Goal: Information Seeking & Learning: Check status

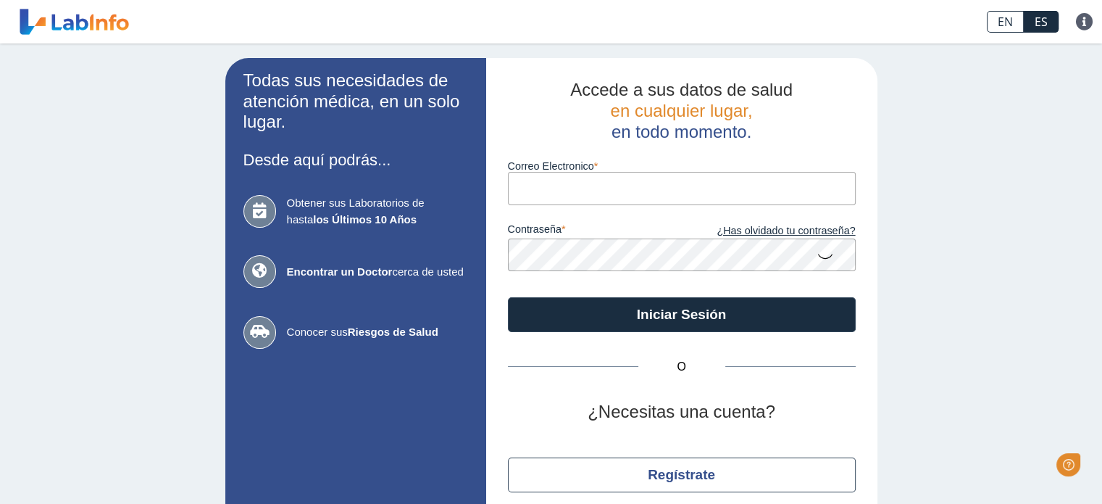
click at [543, 191] on input "Correo Electronico" at bounding box center [682, 188] width 348 height 33
type input "[EMAIL_ADDRESS][DOMAIN_NAME]"
click at [820, 254] on icon at bounding box center [825, 255] width 17 height 28
click at [824, 256] on icon at bounding box center [825, 254] width 17 height 26
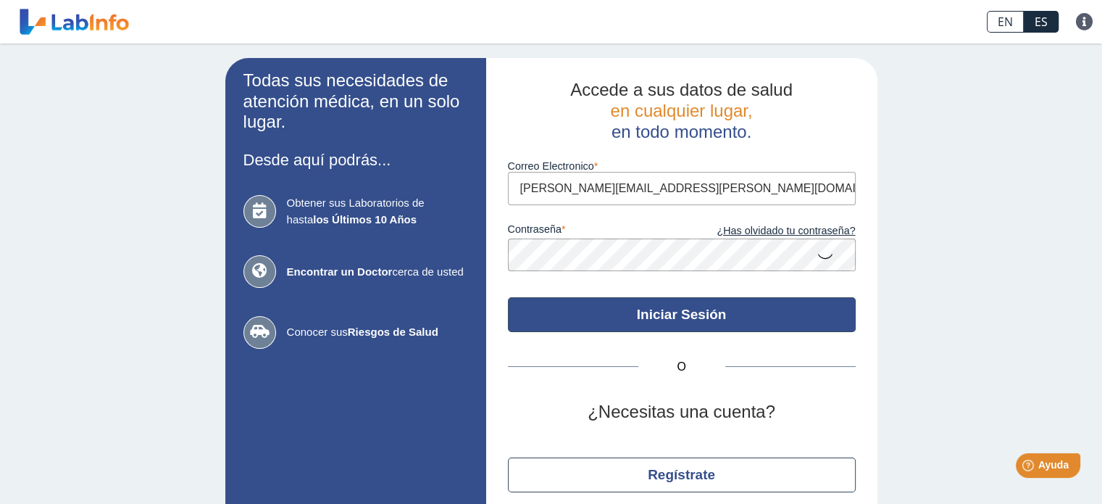
click at [661, 315] on button "Iniciar Sesión" at bounding box center [682, 314] width 348 height 35
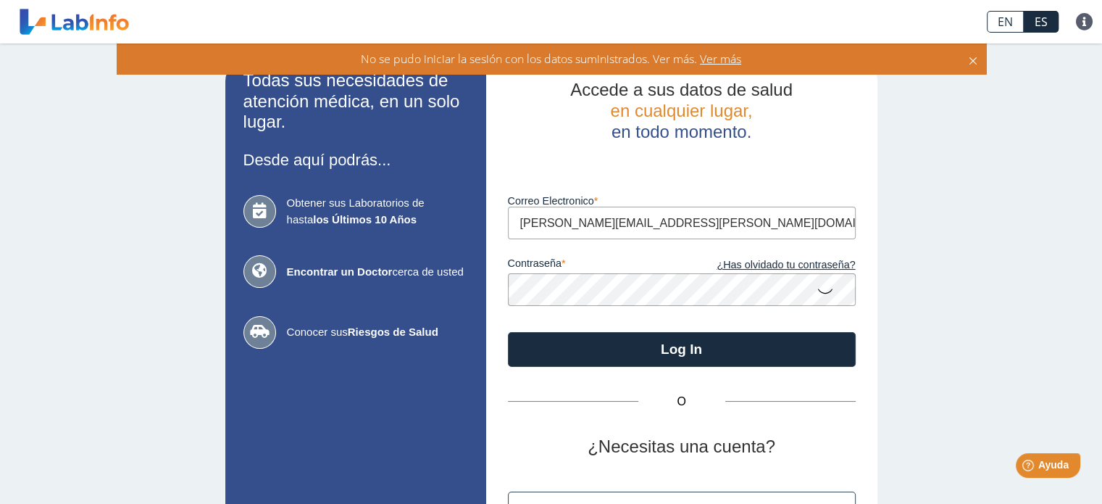
click at [823, 286] on icon at bounding box center [825, 290] width 17 height 28
click at [508, 332] on button "Log In" at bounding box center [682, 349] width 348 height 35
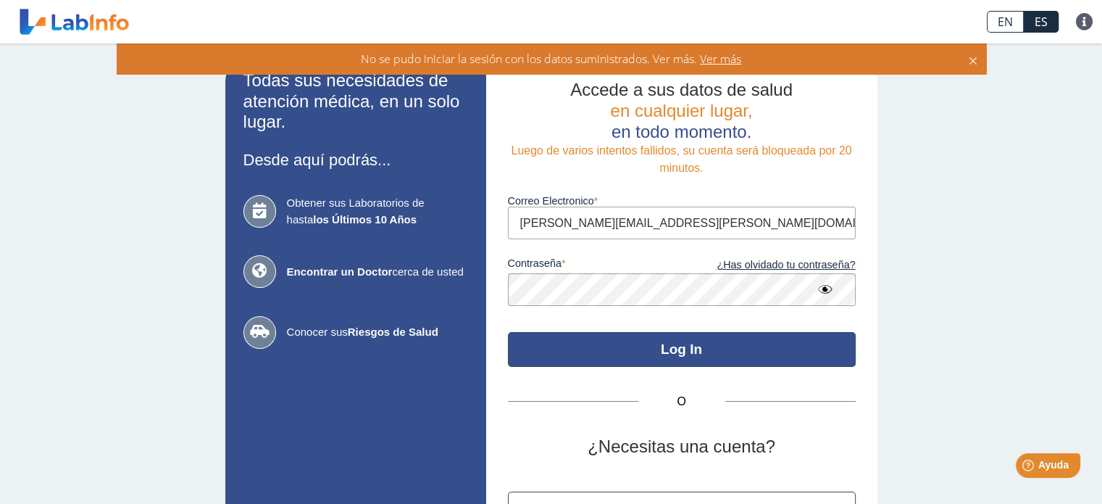
click at [669, 347] on button "Log In" at bounding box center [682, 349] width 348 height 35
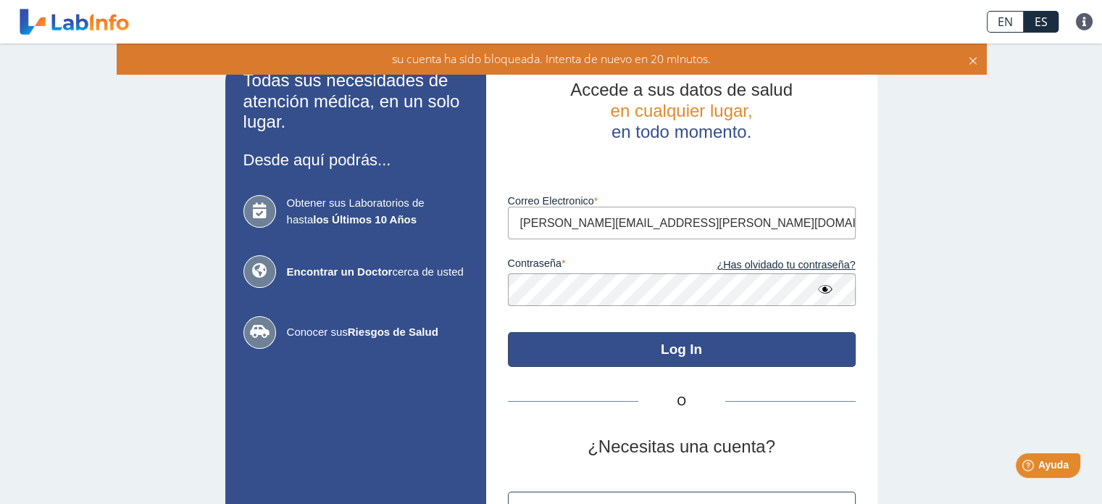
click at [559, 351] on button "Log In" at bounding box center [682, 349] width 348 height 35
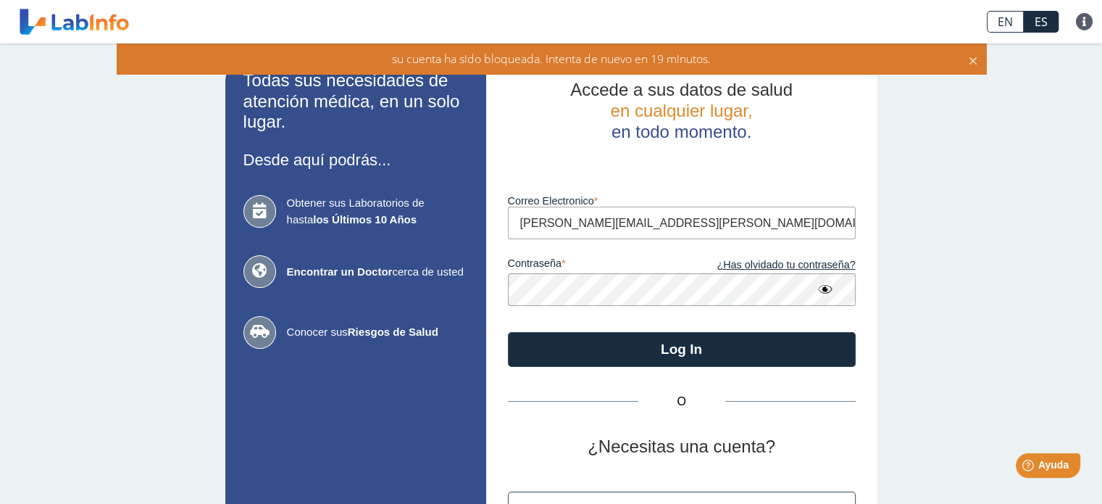
click at [968, 60] on icon at bounding box center [973, 59] width 12 height 16
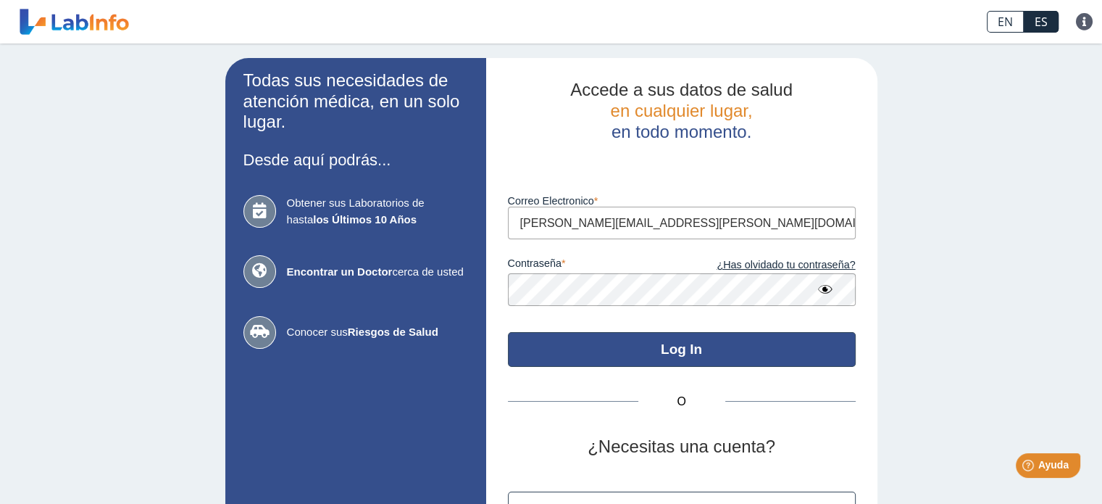
click at [716, 341] on button "Log In" at bounding box center [682, 349] width 348 height 35
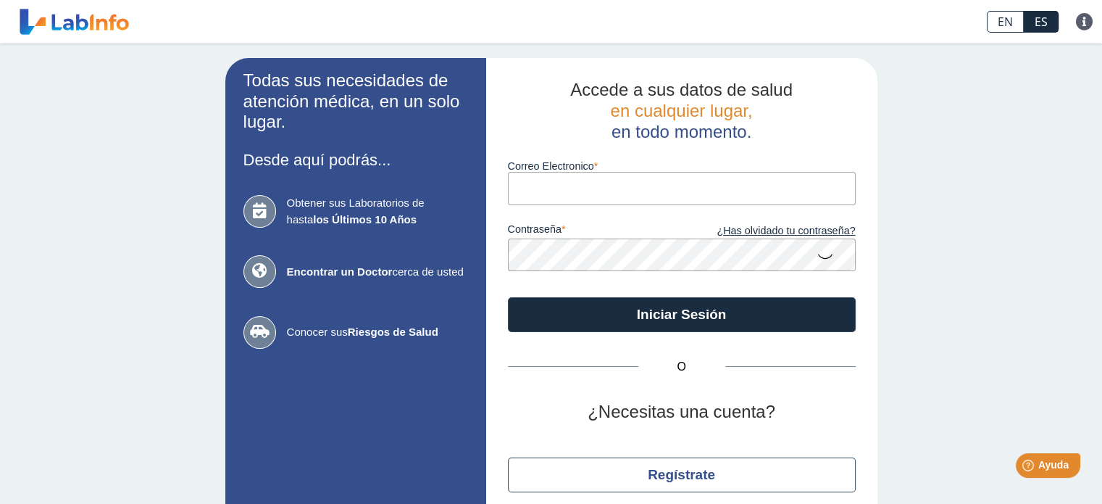
click at [570, 188] on input "Correo Electronico" at bounding box center [682, 188] width 348 height 33
type input "[EMAIL_ADDRESS][DOMAIN_NAME]"
click at [817, 266] on icon at bounding box center [825, 255] width 17 height 28
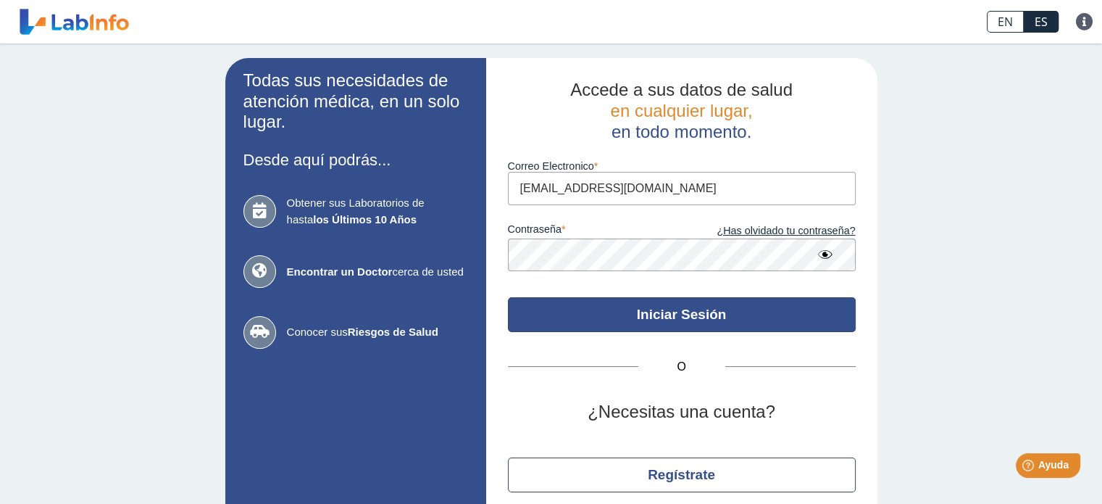
click at [675, 328] on button "Iniciar Sesión" at bounding box center [682, 314] width 348 height 35
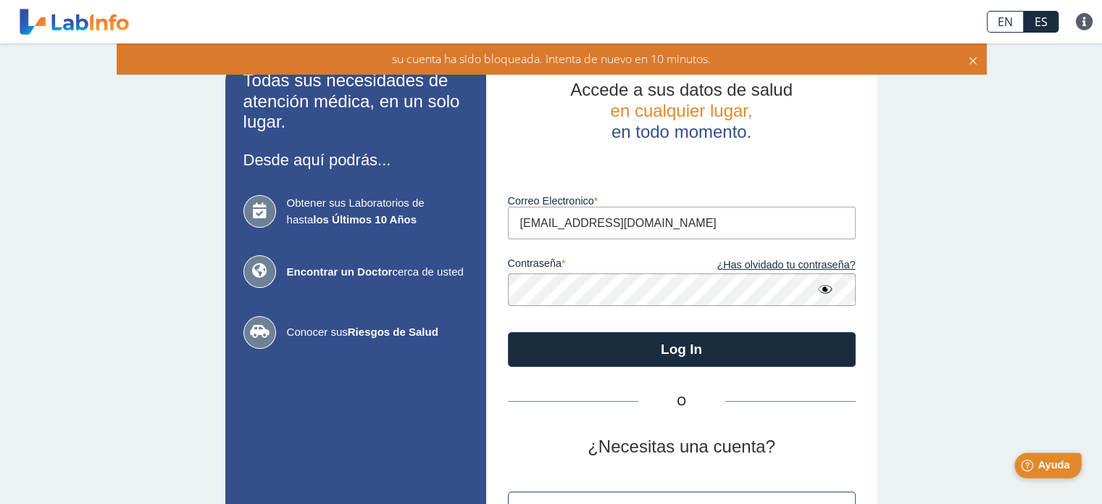
click at [1050, 477] on div "Help [PERSON_NAME]" at bounding box center [1048, 464] width 67 height 25
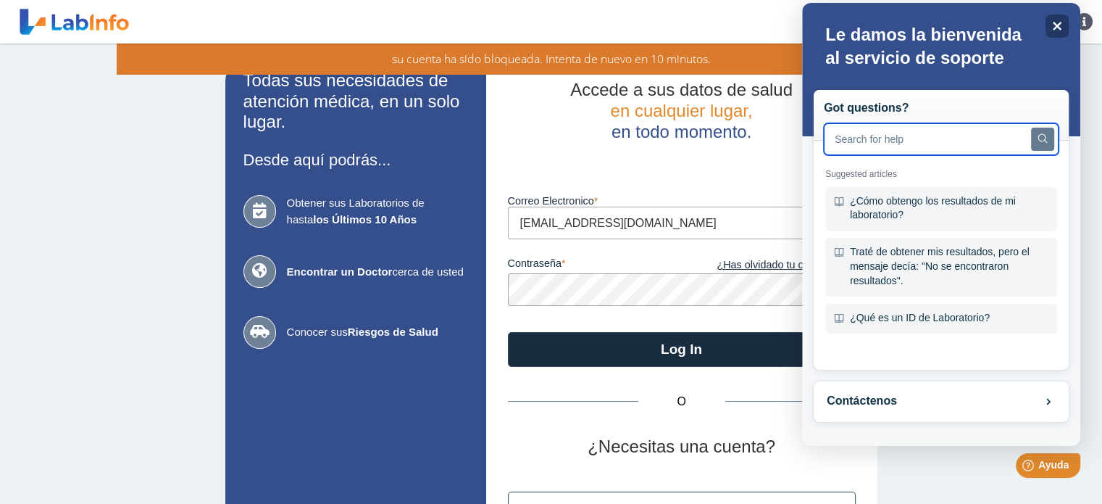
click at [876, 139] on input "text" at bounding box center [941, 139] width 235 height 32
type input "poque se bloque tanto"
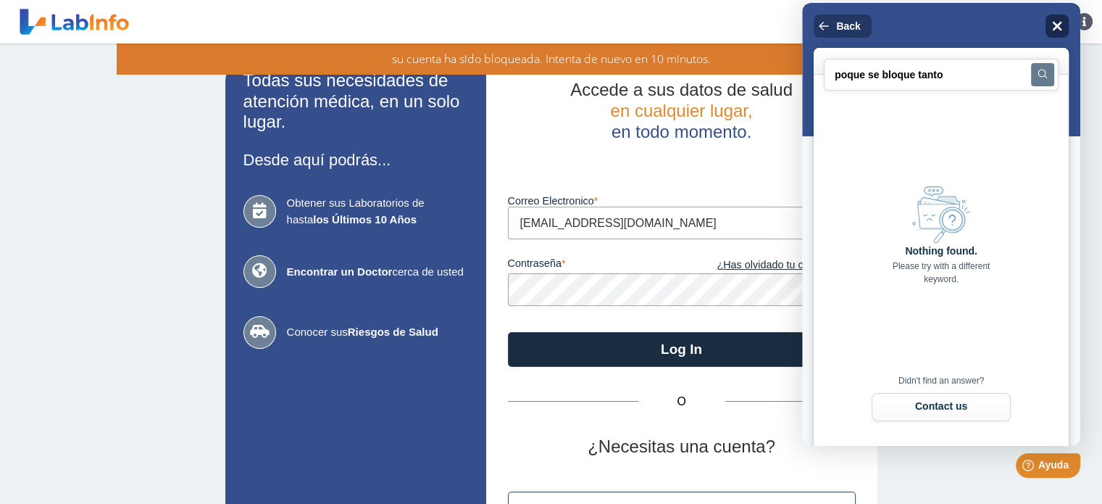
click at [1056, 28] on icon "Close" at bounding box center [1056, 25] width 11 height 11
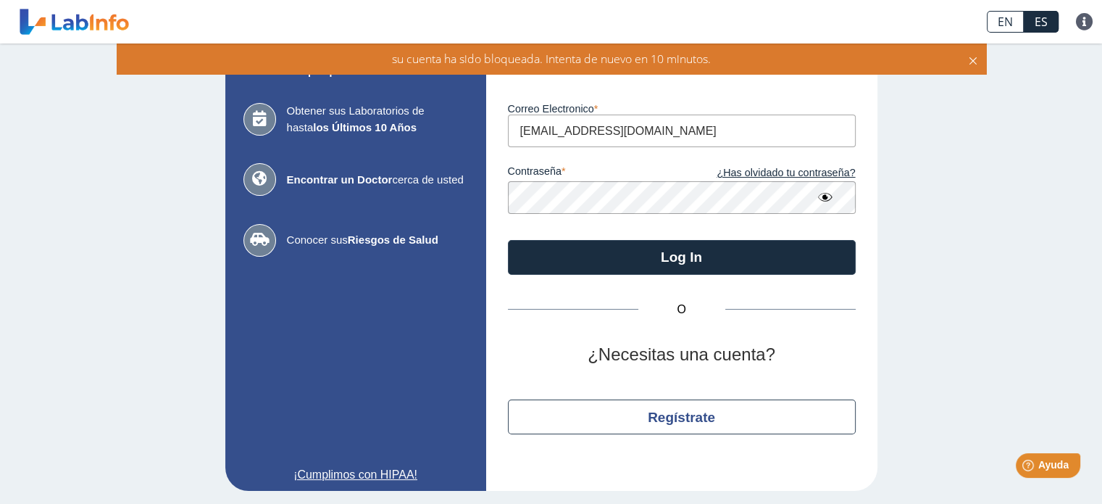
scroll to position [93, 0]
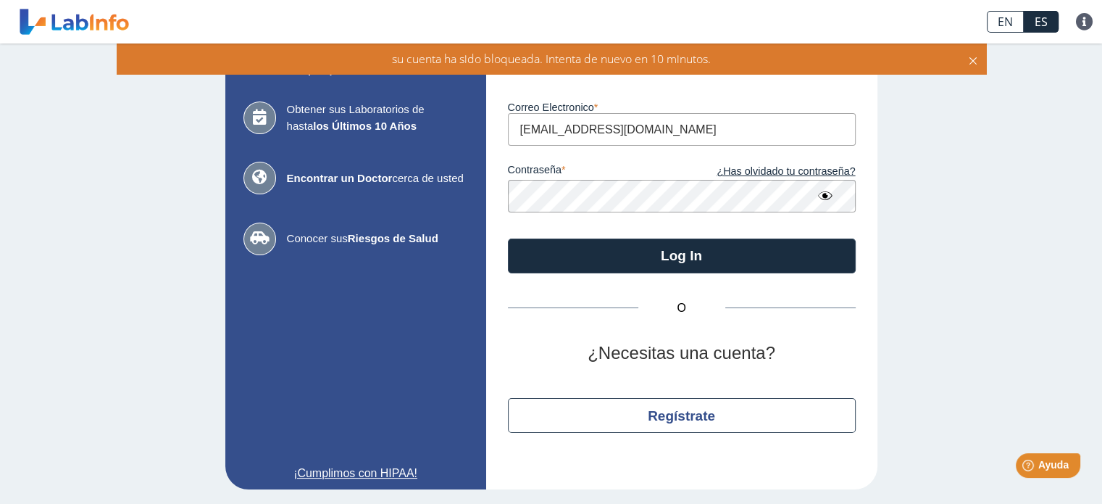
click at [819, 198] on icon at bounding box center [825, 196] width 17 height 26
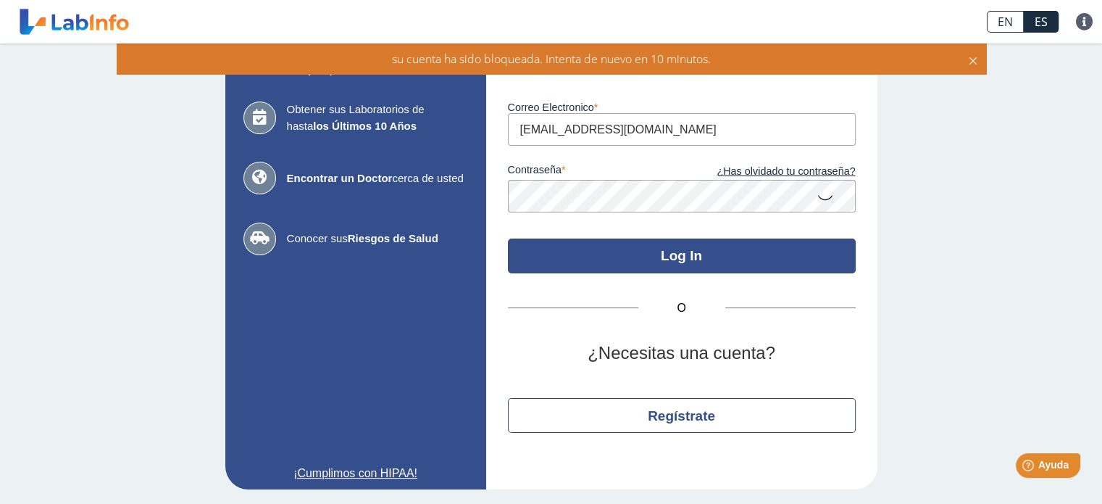
click at [672, 257] on button "Log In" at bounding box center [682, 255] width 348 height 35
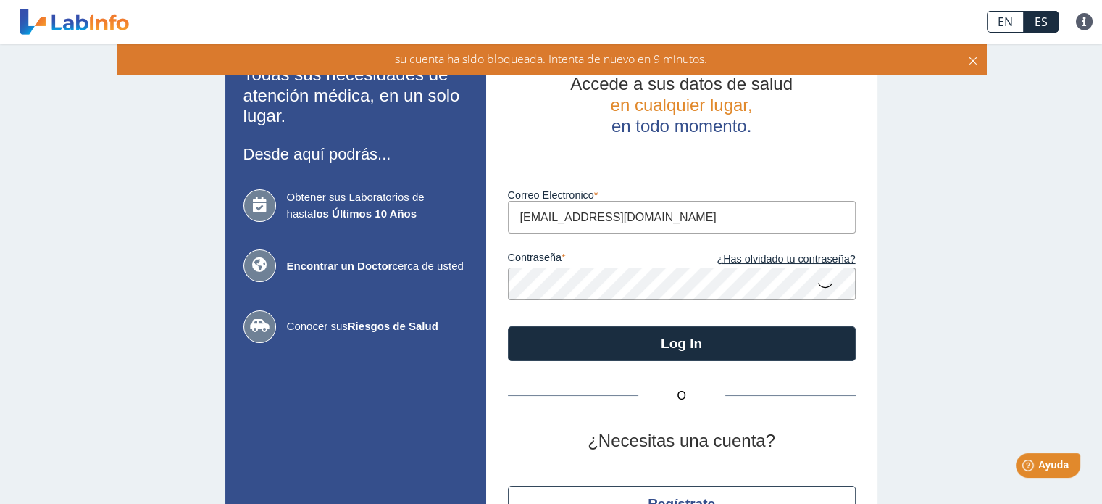
scroll to position [0, 0]
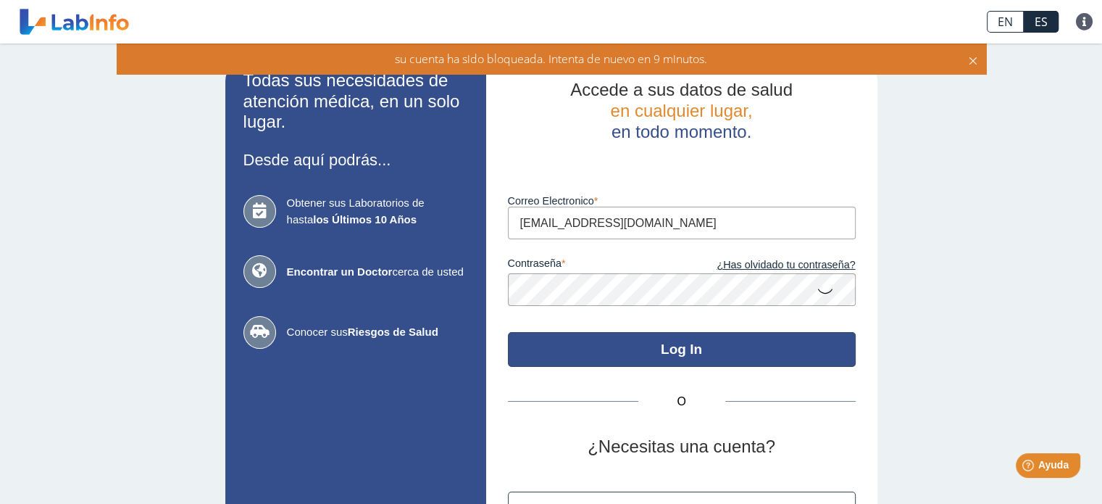
click at [716, 341] on button "Log In" at bounding box center [682, 349] width 348 height 35
click at [632, 350] on button "Log In" at bounding box center [682, 349] width 348 height 35
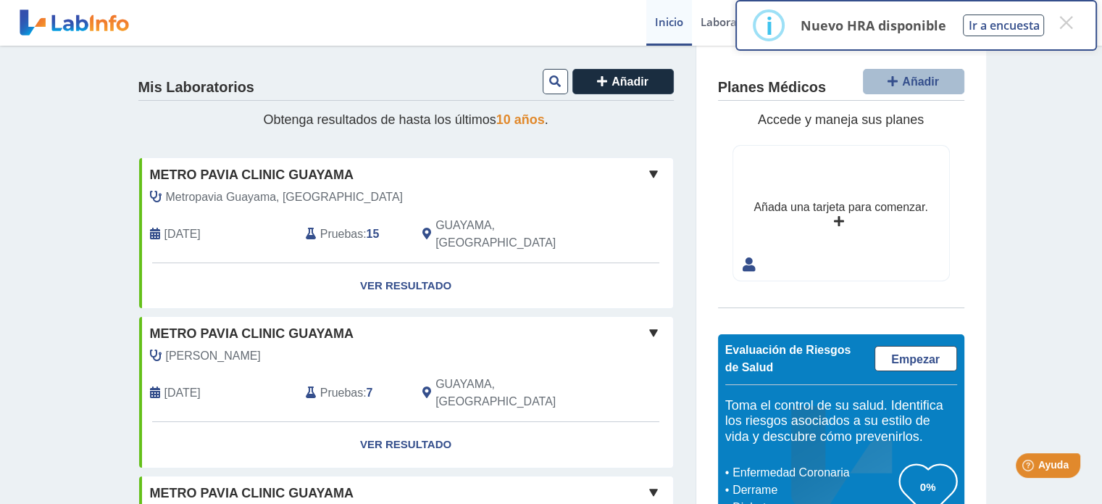
click at [354, 225] on span "Pruebas" at bounding box center [341, 233] width 43 height 17
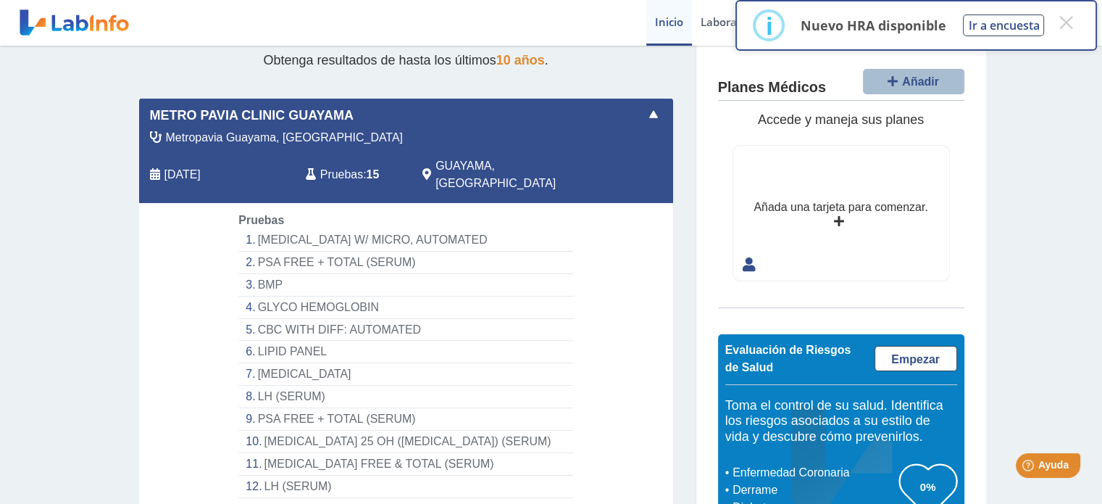
scroll to position [290, 0]
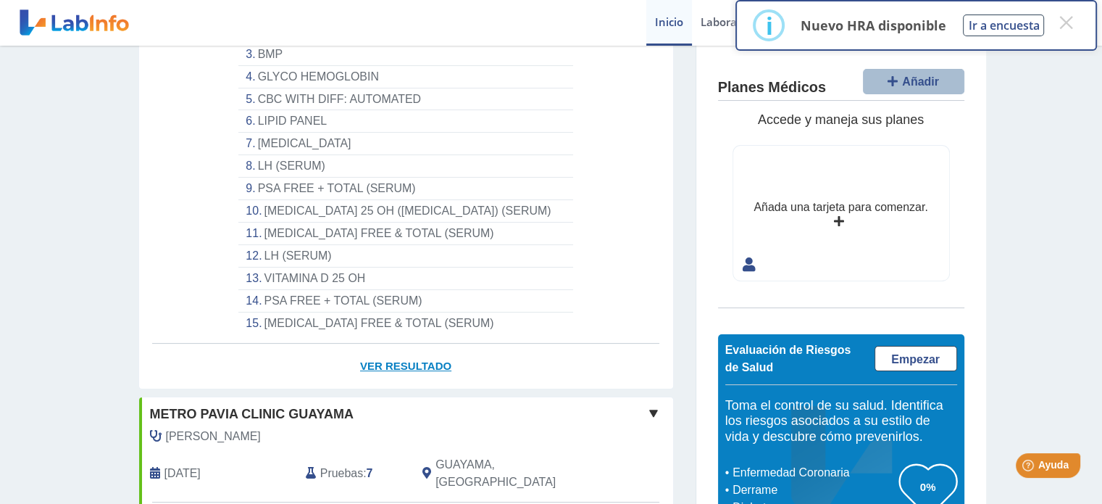
click at [432, 347] on link "Ver Resultado" at bounding box center [406, 366] width 534 height 46
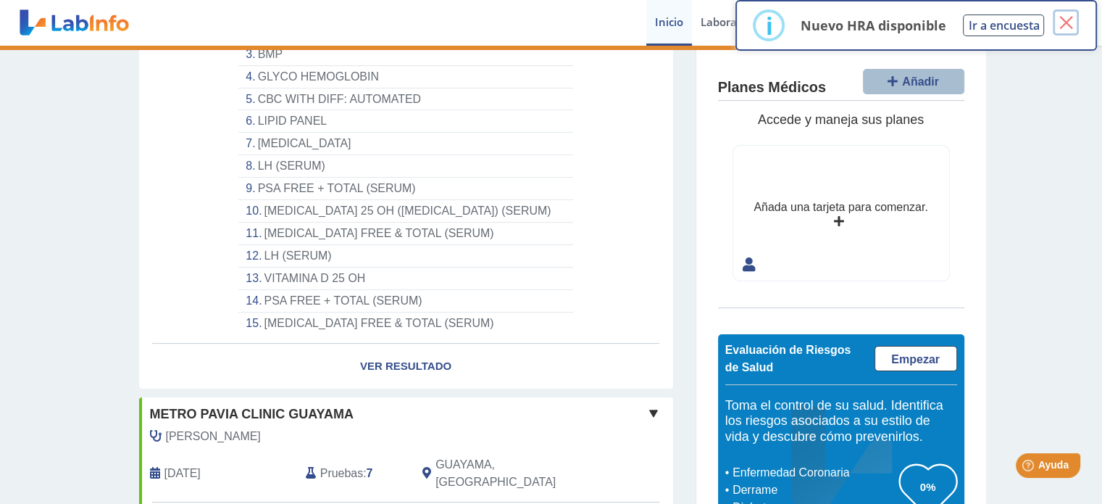
click at [1067, 18] on button "×" at bounding box center [1066, 22] width 26 height 26
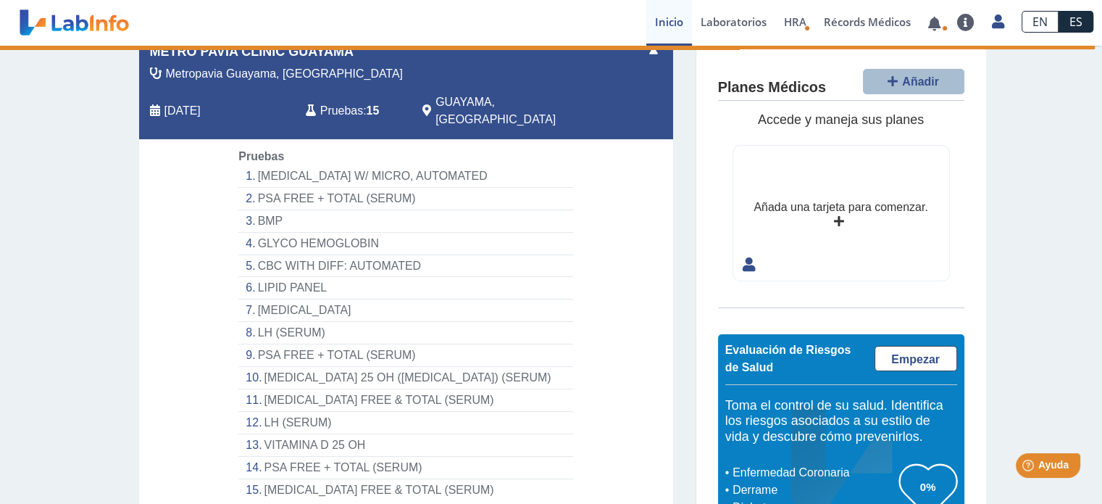
scroll to position [0, 0]
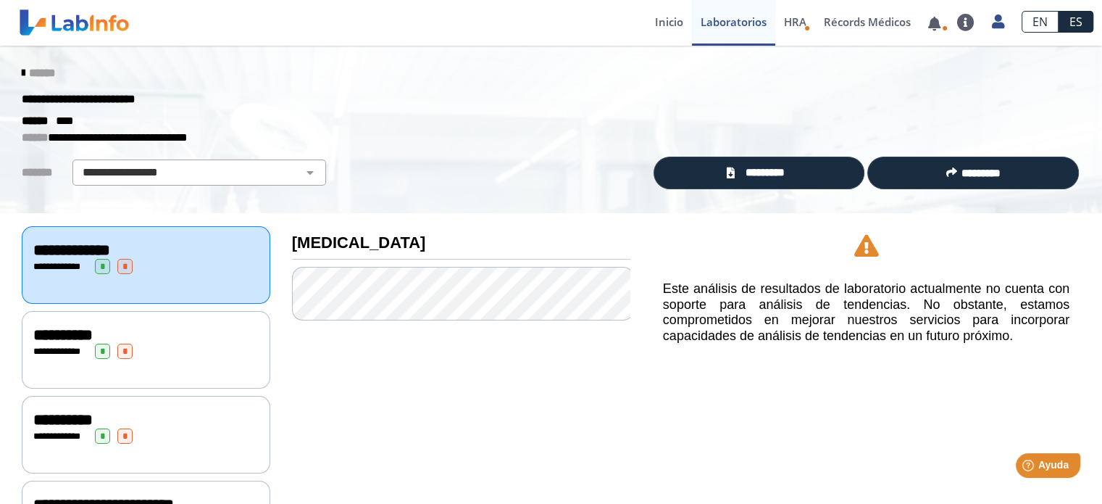
click at [177, 265] on div "**********" at bounding box center [145, 266] width 225 height 15
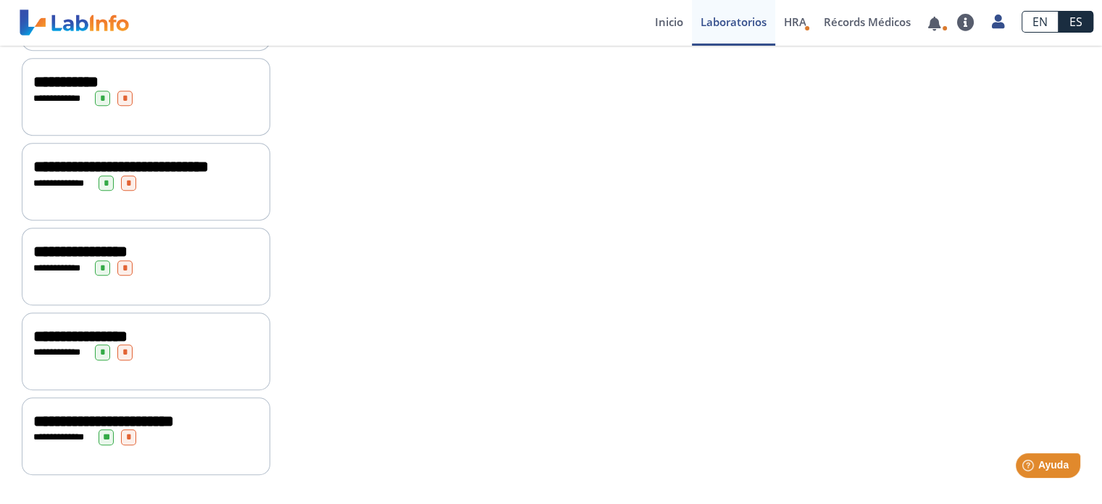
scroll to position [1052, 0]
click at [157, 191] on div "**********" at bounding box center [145, 182] width 225 height 15
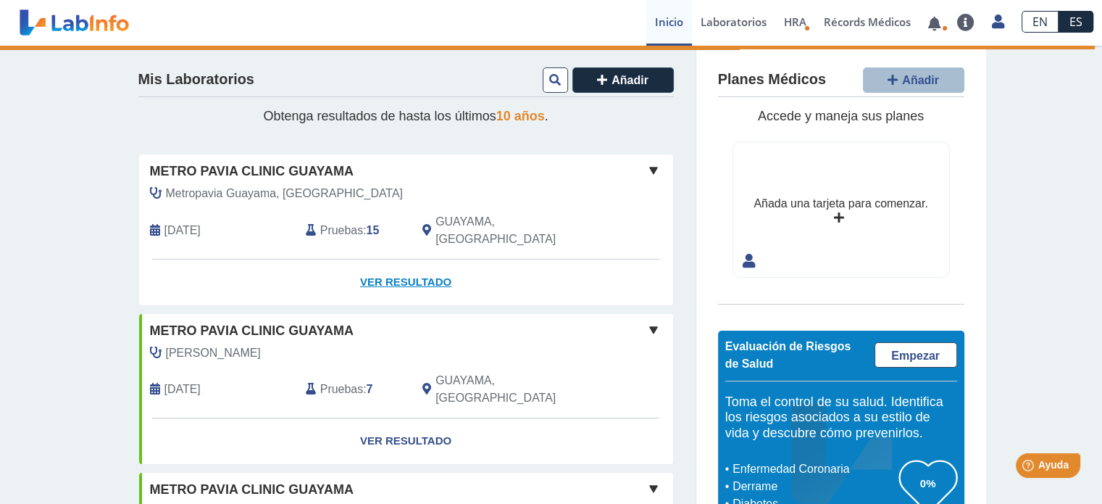
click at [394, 260] on link "Ver Resultado" at bounding box center [406, 282] width 534 height 46
click at [400, 267] on link "Ver Resultado" at bounding box center [406, 282] width 534 height 46
click at [401, 263] on link "Ver Resultado" at bounding box center [406, 282] width 534 height 46
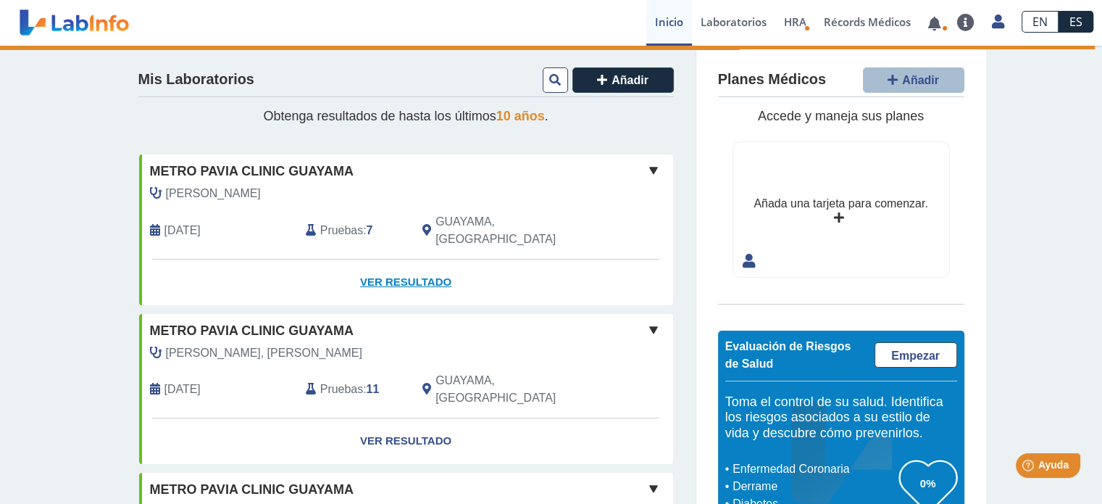
click at [407, 266] on link "Ver Resultado" at bounding box center [406, 282] width 534 height 46
click at [336, 222] on span "Pruebas" at bounding box center [341, 230] width 43 height 17
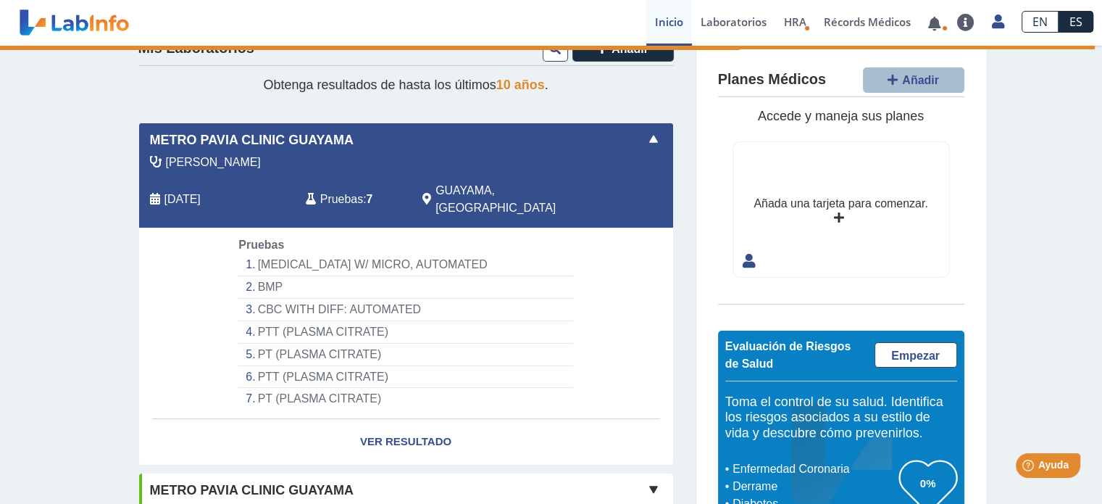
scroll to position [72, 0]
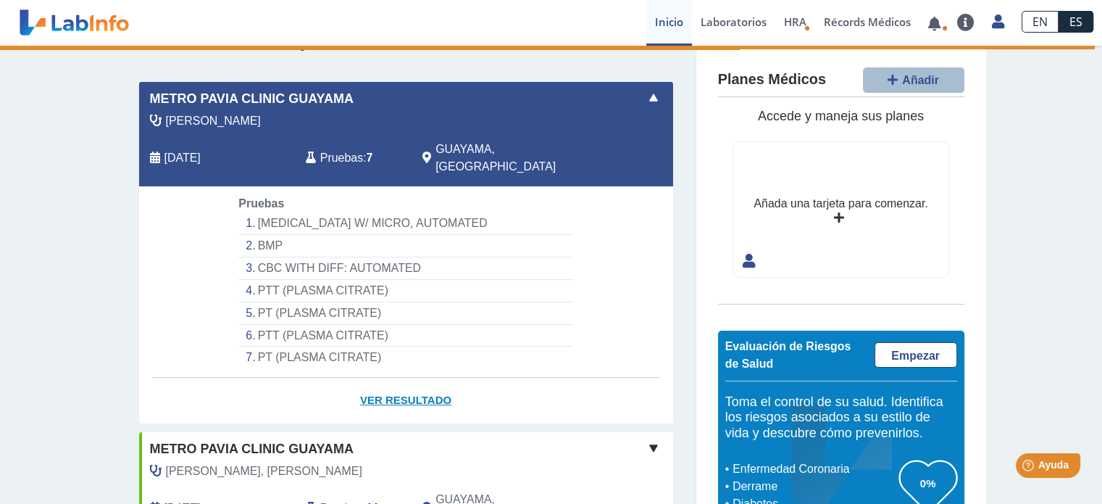
click at [420, 379] on link "Ver Resultado" at bounding box center [406, 401] width 534 height 46
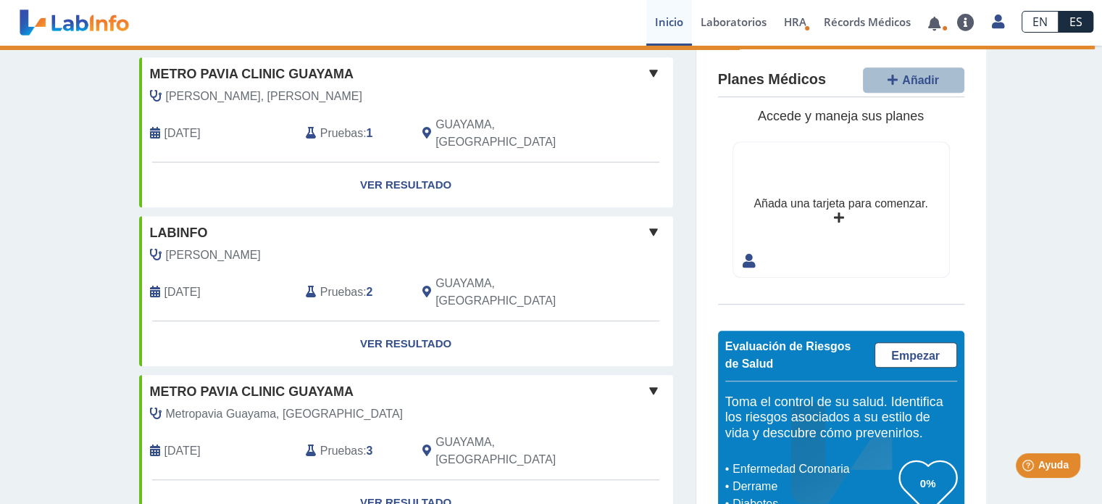
scroll to position [1145, 0]
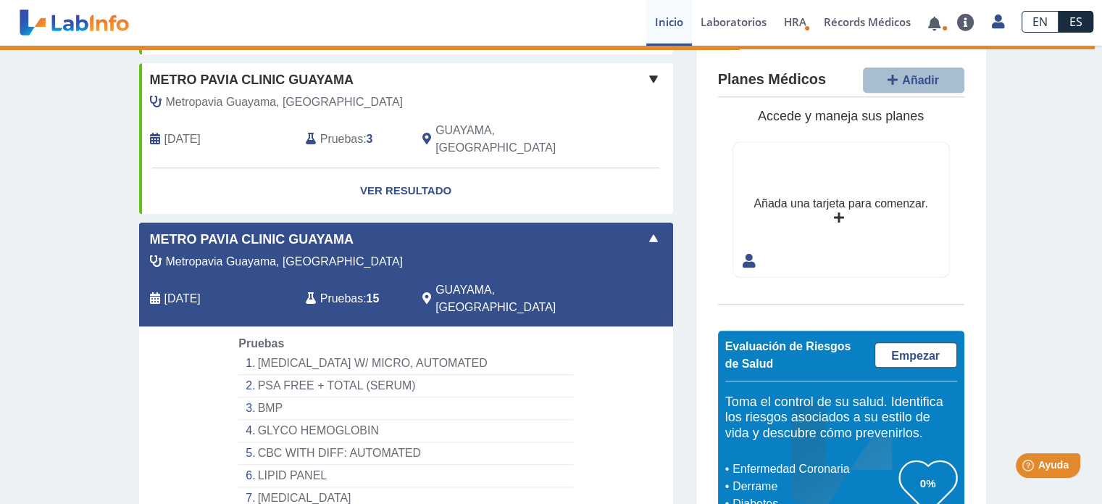
scroll to position [1513, 0]
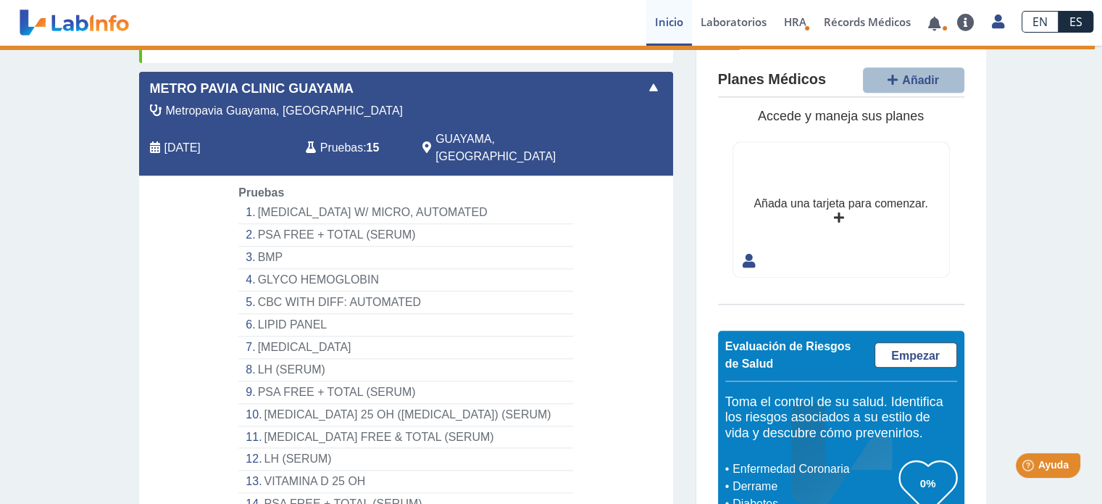
click at [317, 359] on li "LH (SERUM)" at bounding box center [405, 370] width 334 height 22
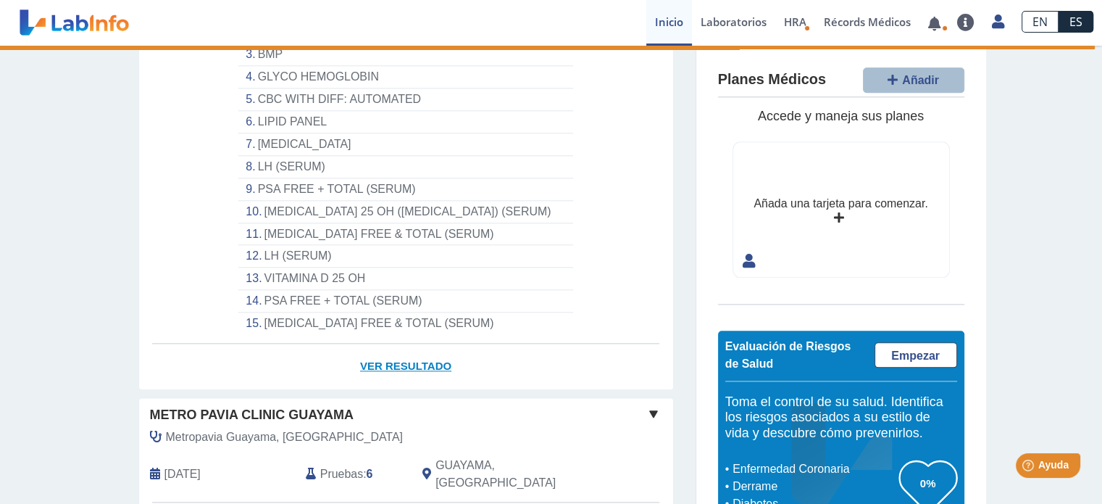
scroll to position [1731, 0]
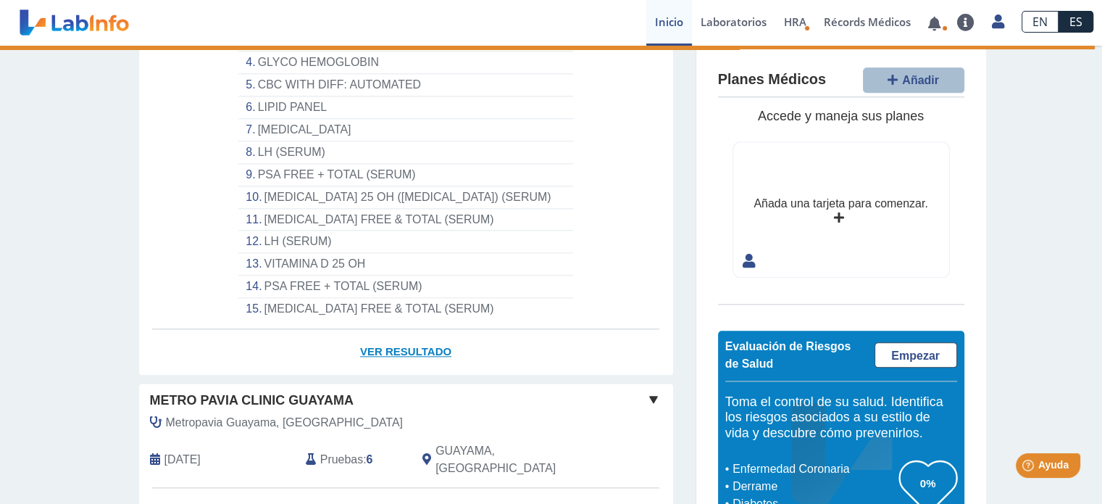
click at [403, 329] on link "Ver Resultado" at bounding box center [406, 352] width 534 height 46
click at [404, 329] on link "Ver Resultado" at bounding box center [406, 352] width 534 height 46
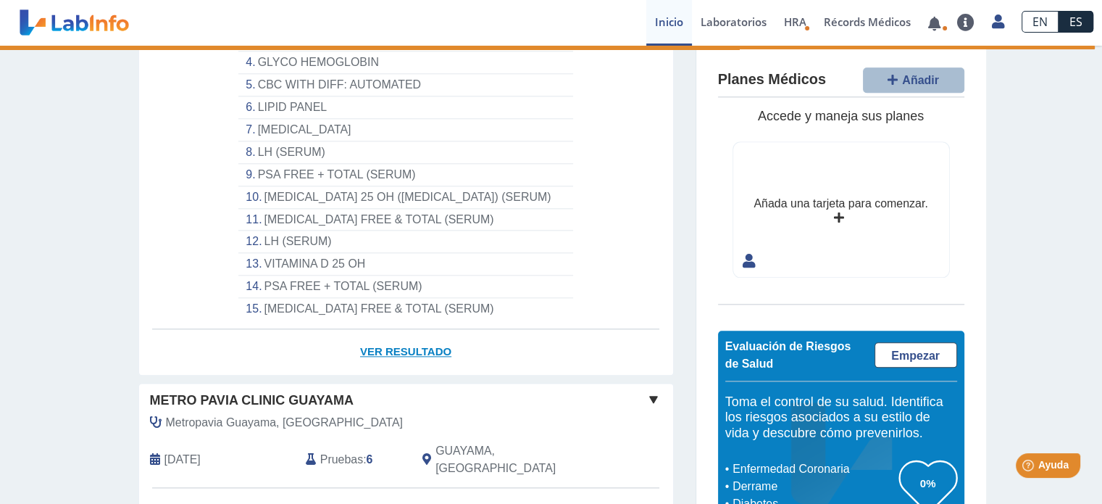
click at [404, 329] on link "Ver Resultado" at bounding box center [406, 352] width 534 height 46
click at [410, 329] on link "Ver Resultado" at bounding box center [406, 352] width 534 height 46
click at [400, 329] on link "Ver Resultado" at bounding box center [406, 352] width 534 height 46
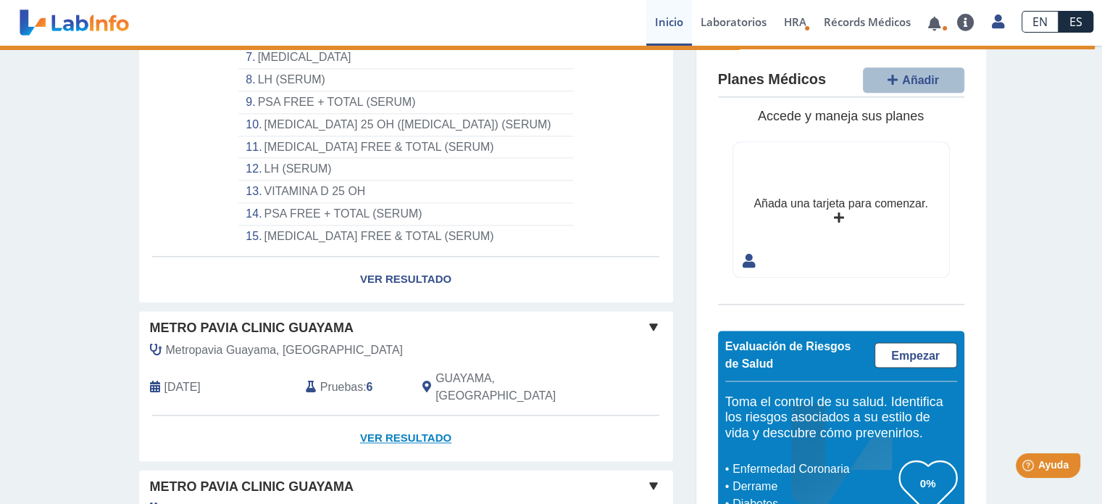
scroll to position [1441, 0]
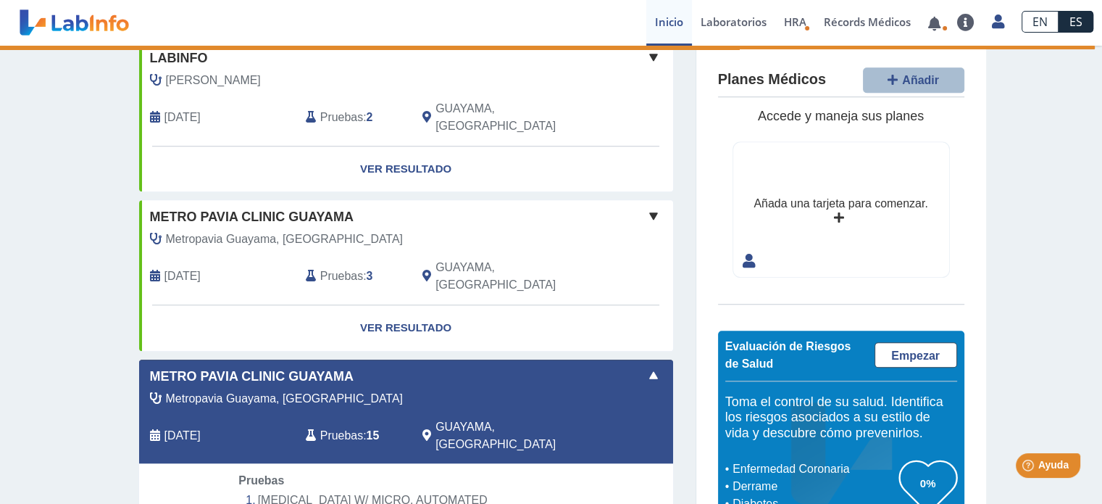
scroll to position [1296, 0]
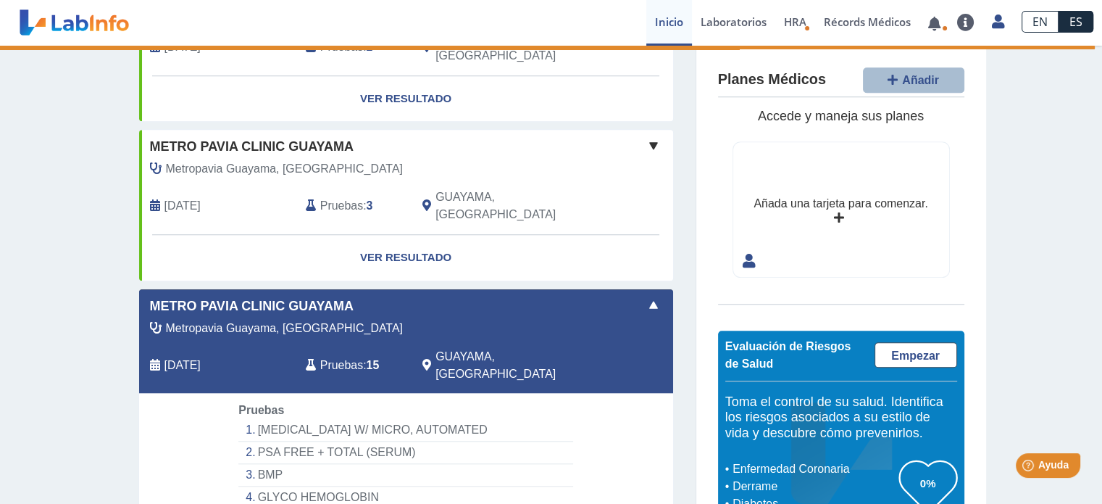
click at [312, 419] on li "[MEDICAL_DATA] W/ MICRO, AUTOMATED" at bounding box center [405, 430] width 334 height 22
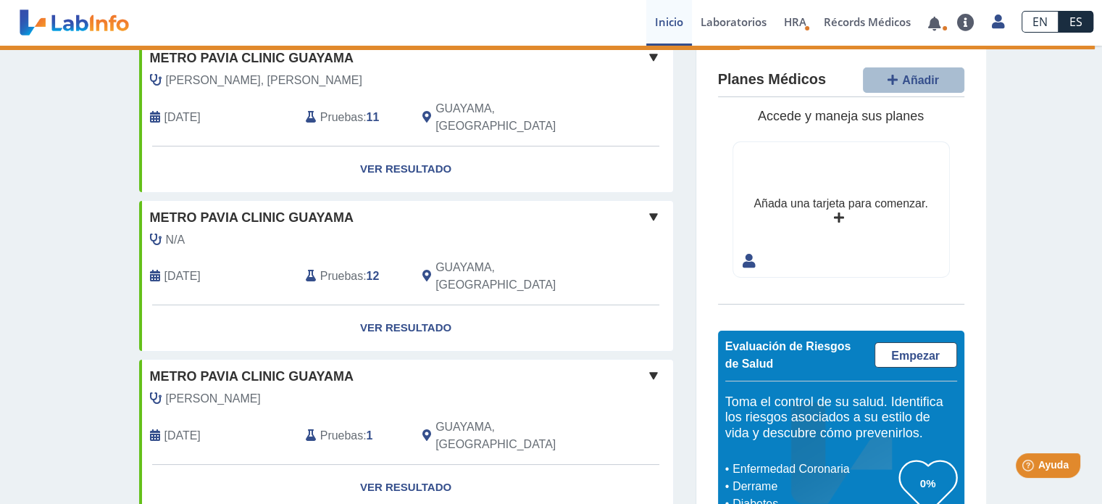
scroll to position [0, 0]
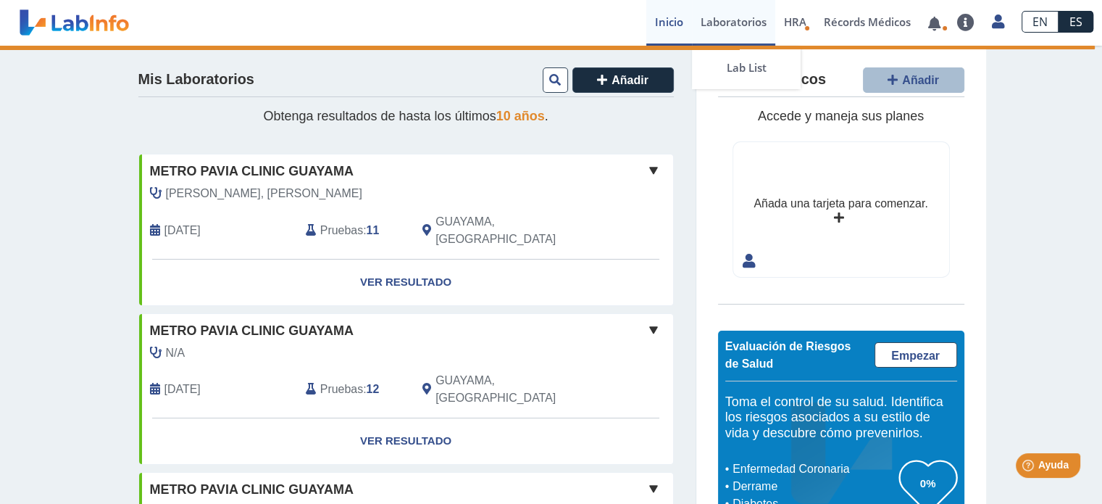
click at [733, 20] on link "Laboratorios" at bounding box center [733, 23] width 83 height 46
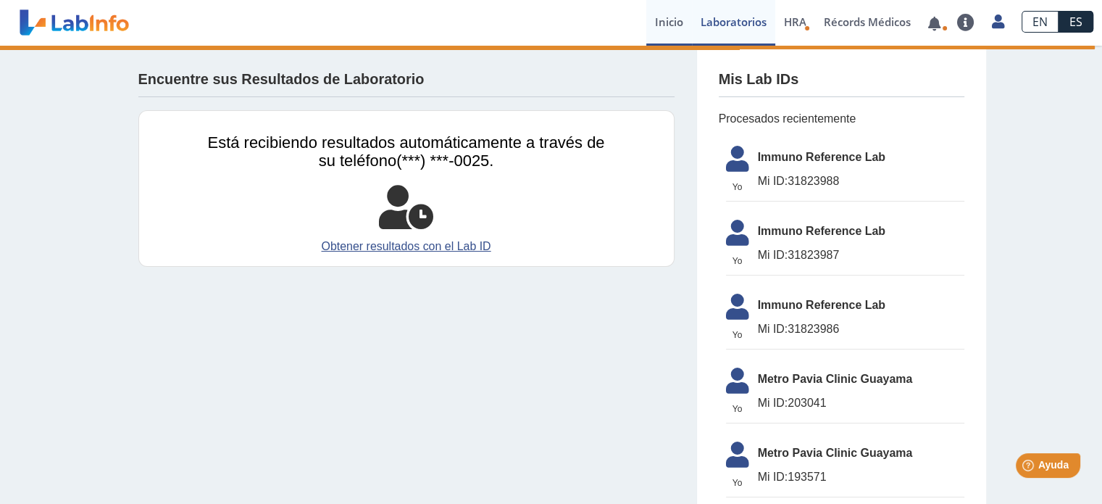
click at [672, 23] on link "Inicio" at bounding box center [669, 23] width 46 height 46
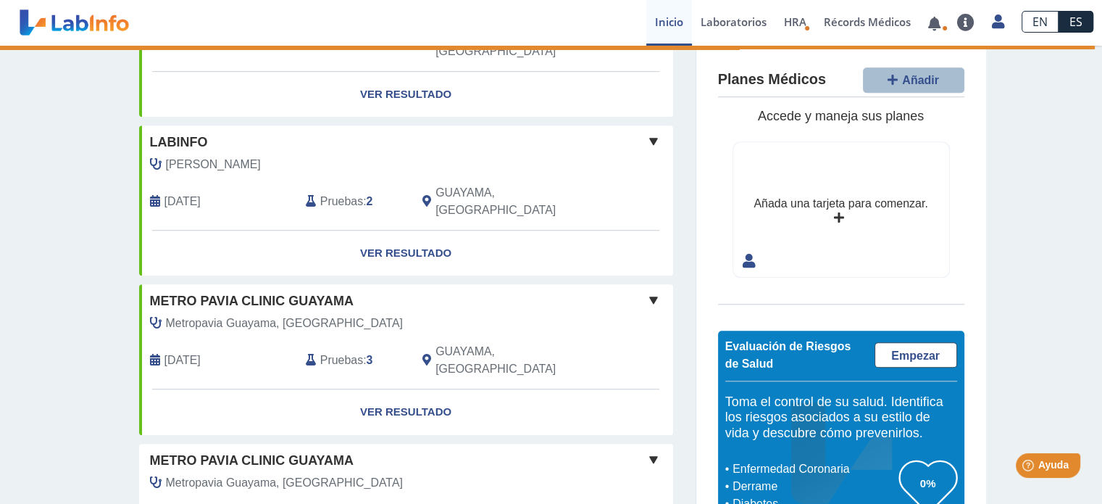
scroll to position [1145, 0]
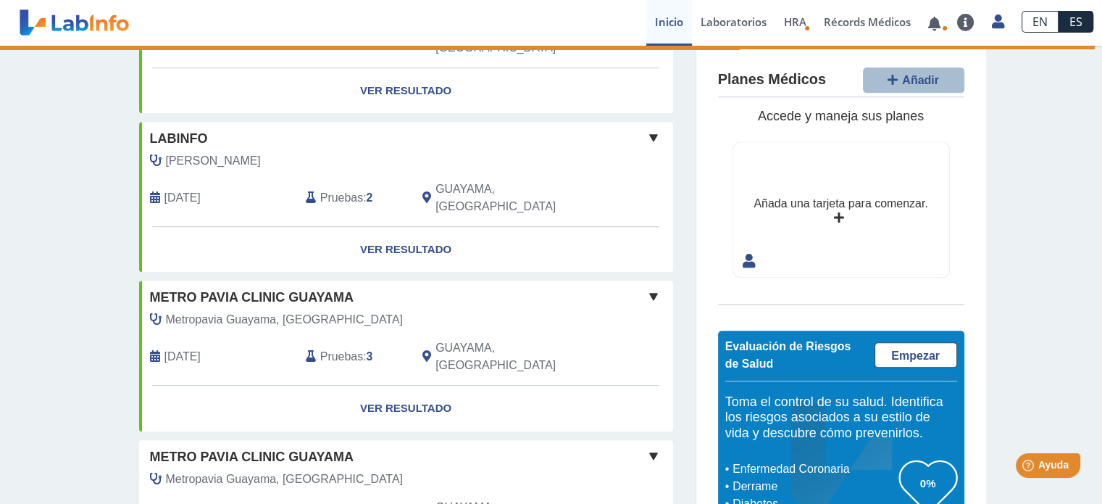
click at [649, 447] on span at bounding box center [653, 455] width 17 height 17
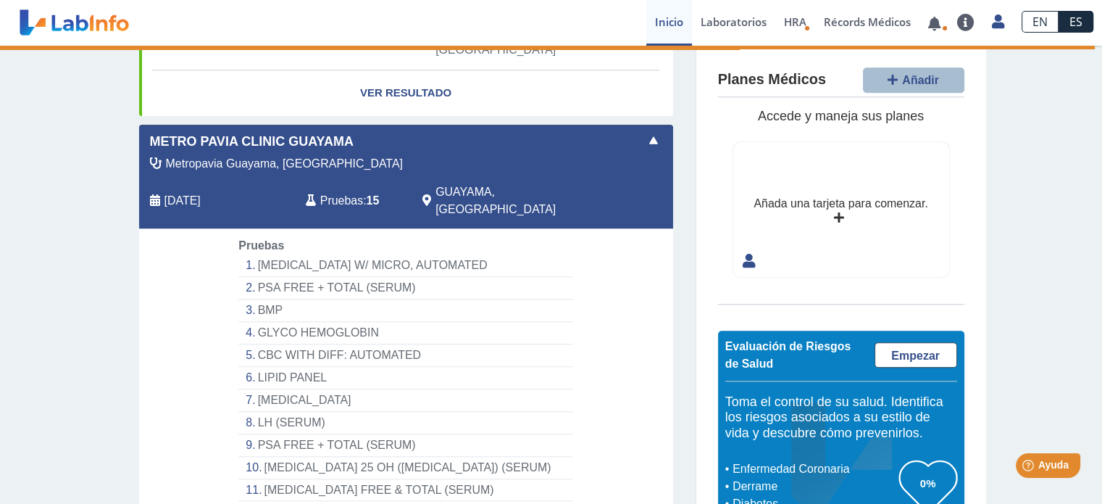
scroll to position [1513, 0]
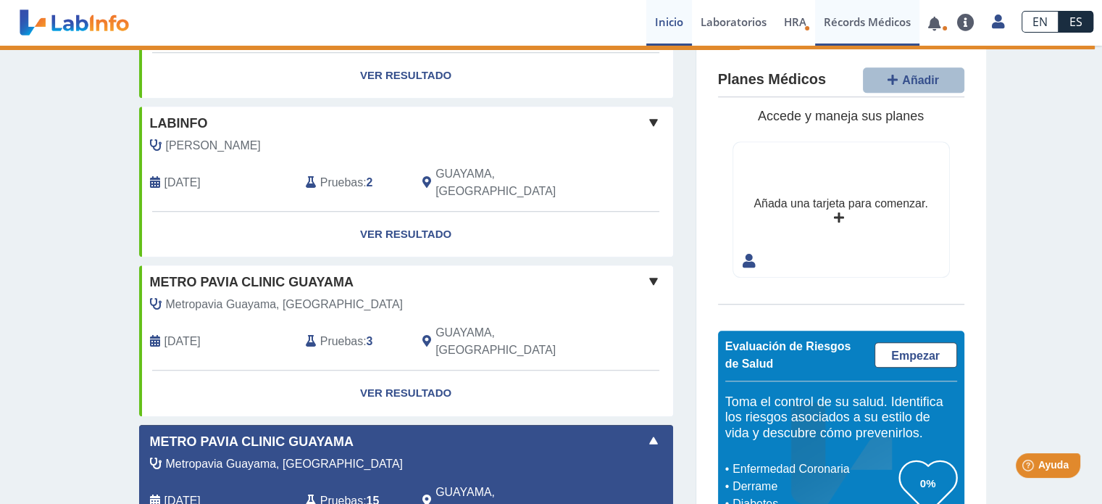
scroll to position [1151, 0]
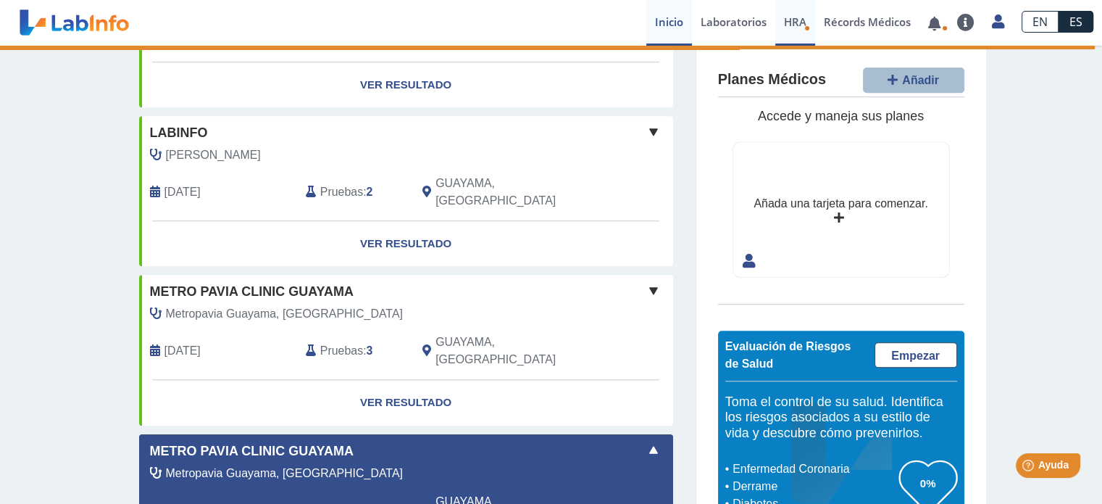
click at [802, 19] on span "HRA" at bounding box center [795, 21] width 22 height 14
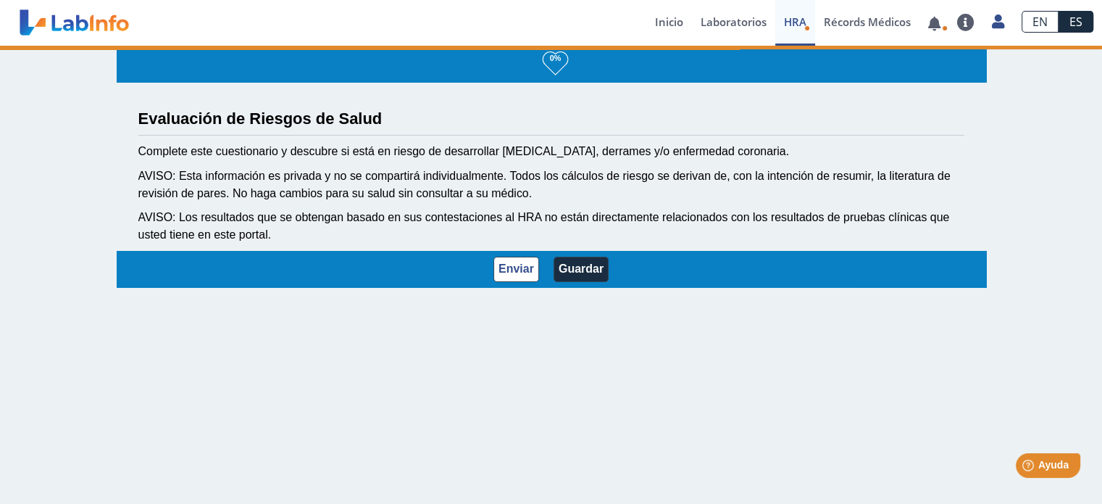
scroll to position [1, 0]
click at [931, 21] on link at bounding box center [935, 23] width 30 height 11
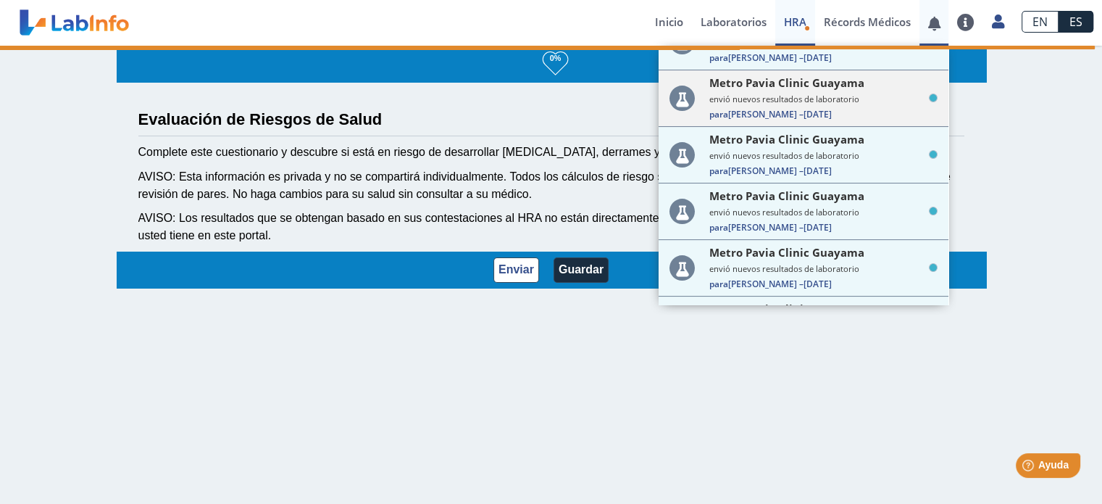
scroll to position [466, 0]
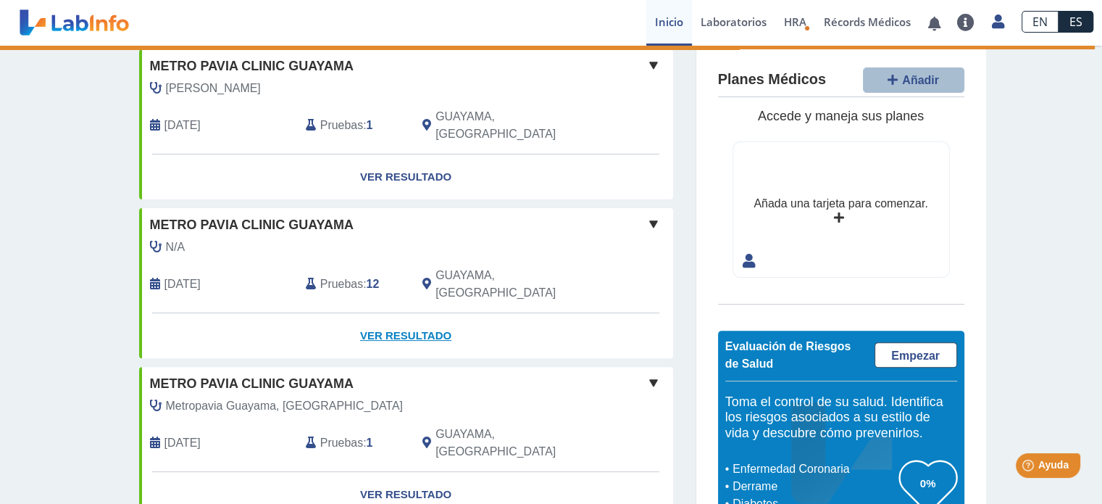
scroll to position [421, 0]
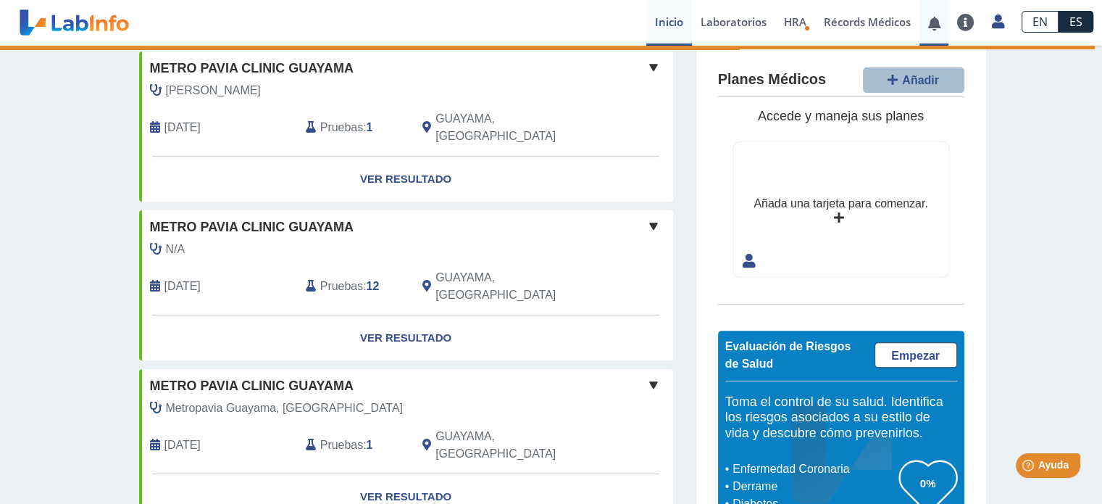
click at [938, 22] on link at bounding box center [935, 23] width 30 height 11
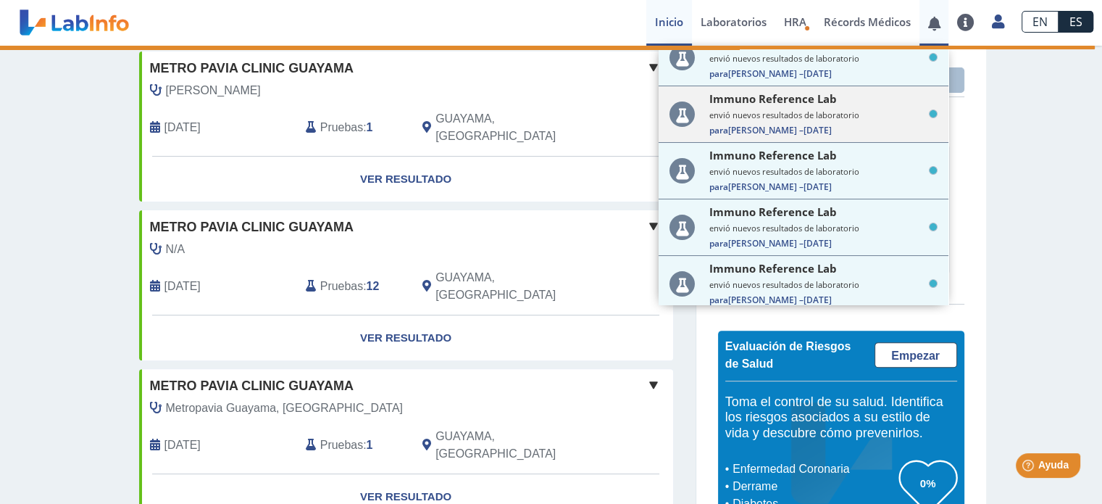
scroll to position [0, 0]
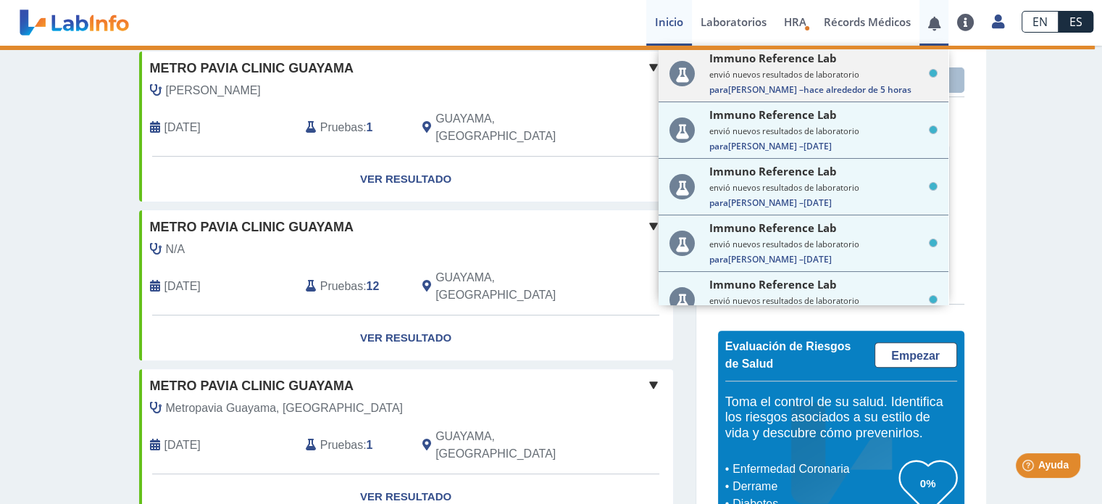
click at [783, 63] on span "Immuno Reference Lab" at bounding box center [773, 58] width 128 height 14
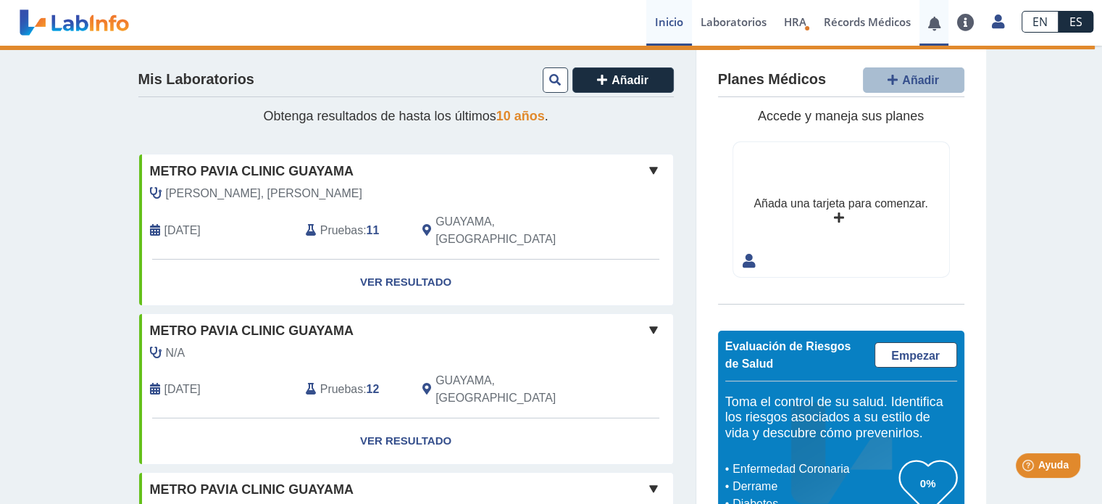
drag, startPoint x: 934, startPoint y: 19, endPoint x: 919, endPoint y: 17, distance: 15.4
click at [922, 17] on span at bounding box center [935, 23] width 30 height 46
click at [936, 20] on link at bounding box center [935, 23] width 30 height 11
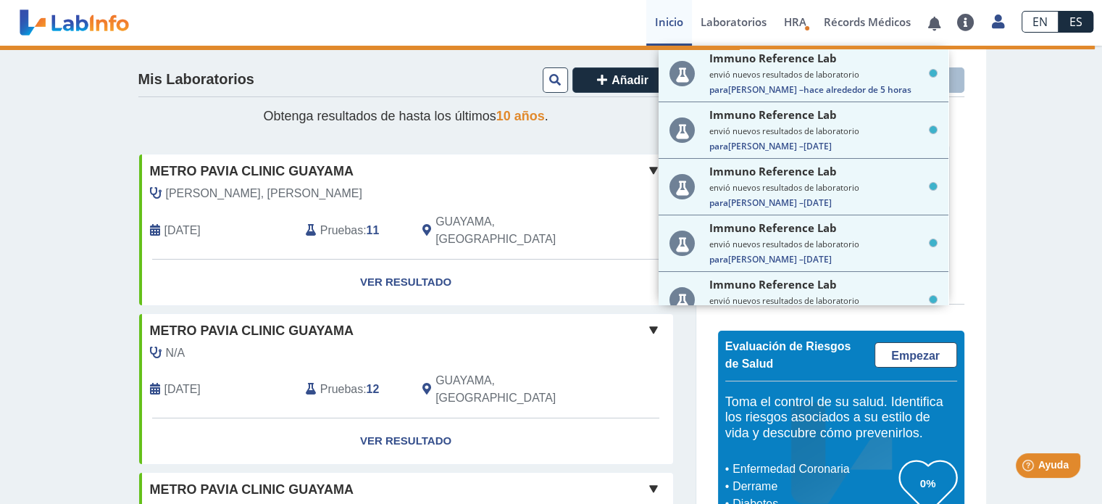
click at [783, 64] on div "Immuno Reference Lab envió nuevos resultados de laboratorio Para [PERSON_NAME] …" at bounding box center [823, 73] width 228 height 45
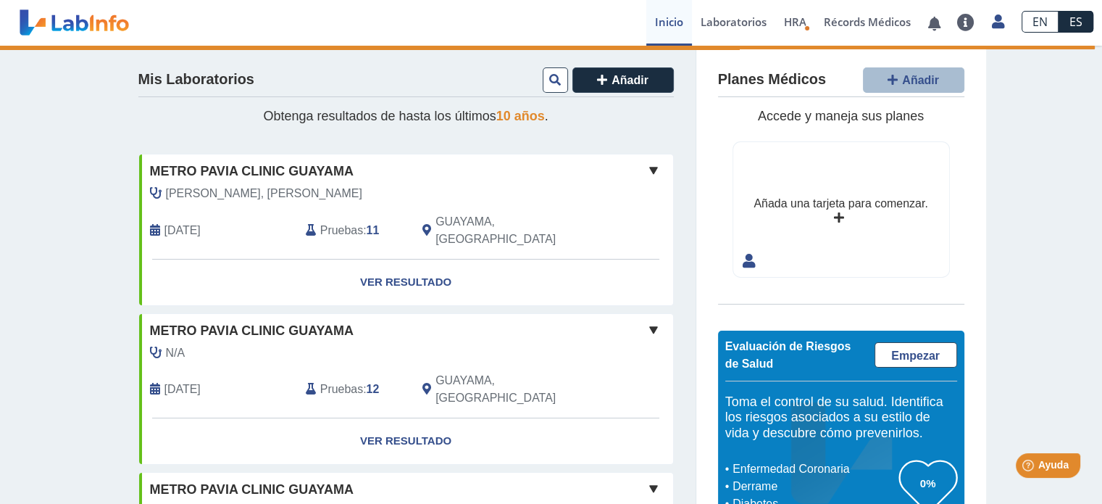
click at [783, 64] on div "Planes Médicos Añadir Accede y maneja sus planes Añada una tarjeta para comenza…" at bounding box center [841, 298] width 290 height 505
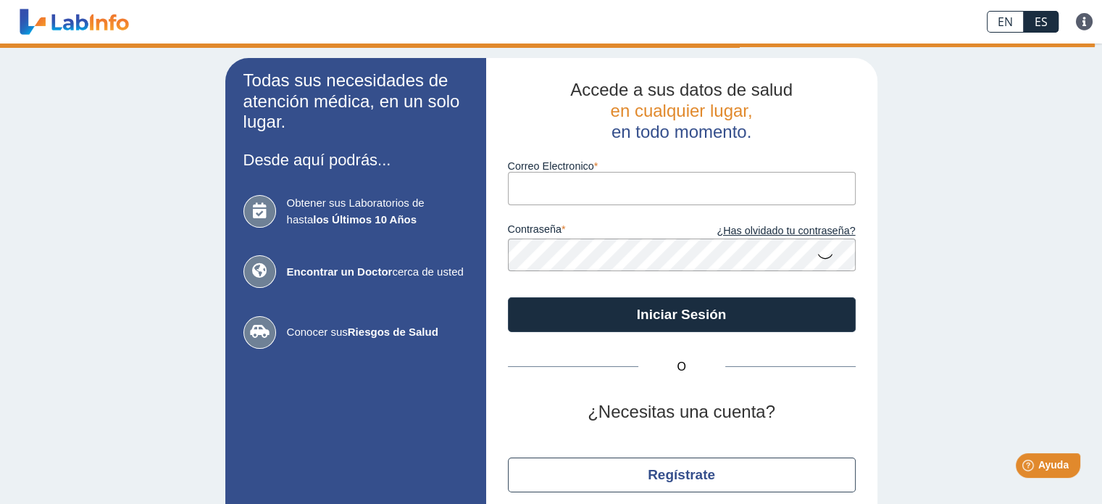
click at [525, 188] on input "Correo Electronico" at bounding box center [682, 188] width 348 height 33
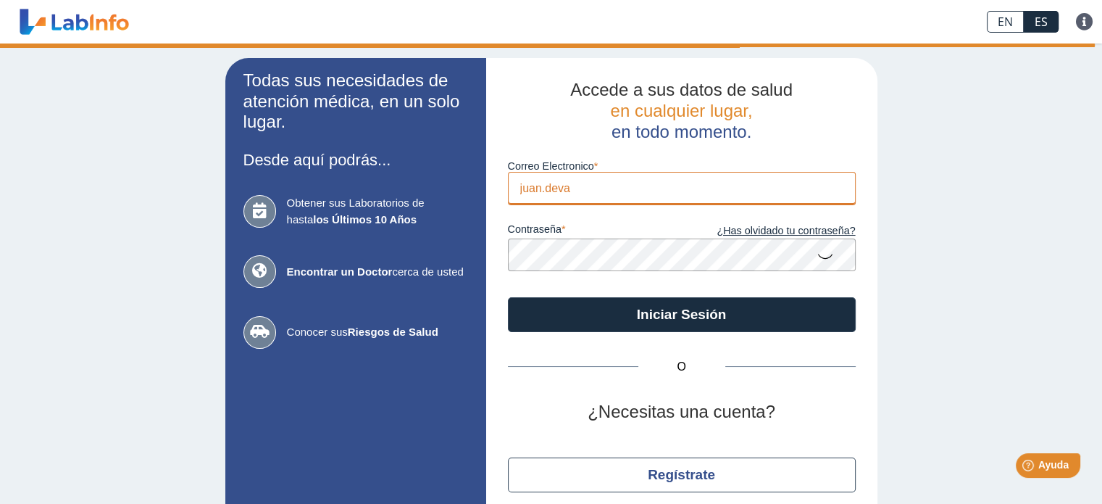
click at [568, 188] on input "juan.deva" at bounding box center [682, 188] width 348 height 33
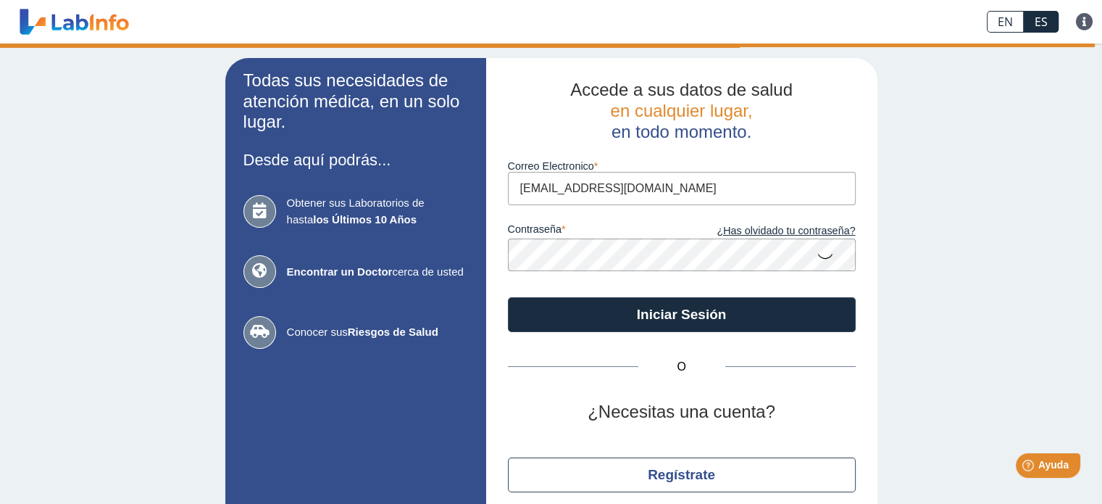
type input "[EMAIL_ADDRESS][DOMAIN_NAME]"
click at [818, 258] on icon at bounding box center [825, 255] width 17 height 28
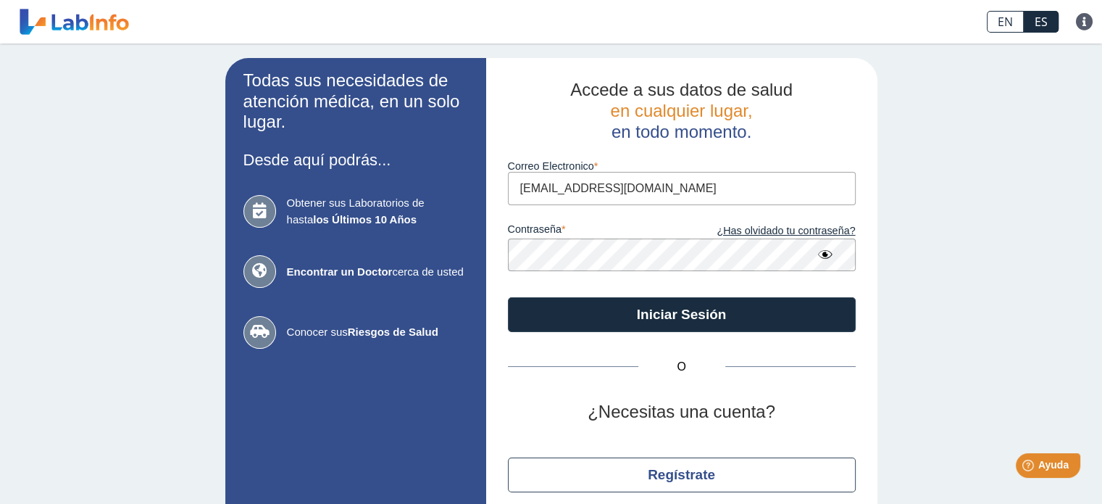
click at [508, 297] on button "Iniciar Sesión" at bounding box center [682, 314] width 348 height 35
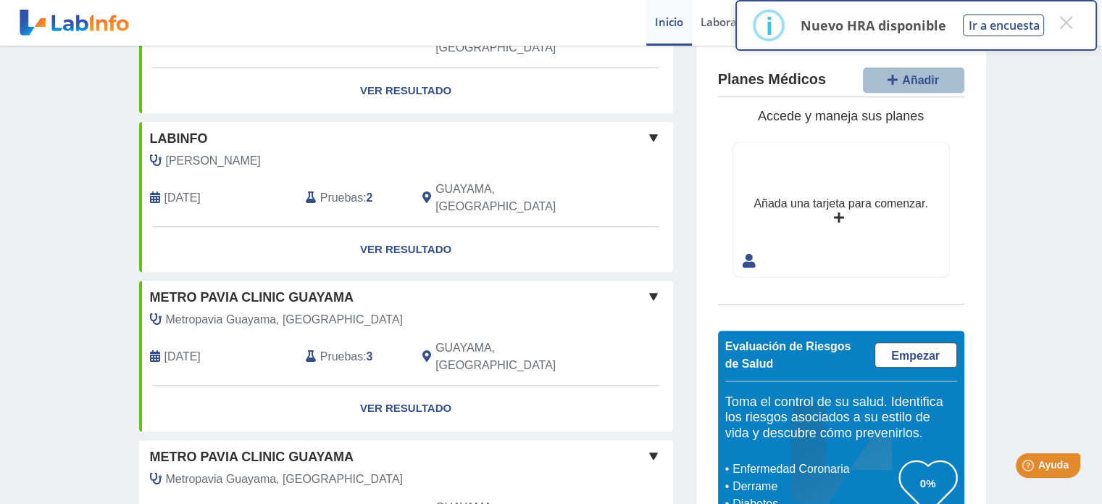
scroll to position [1145, 0]
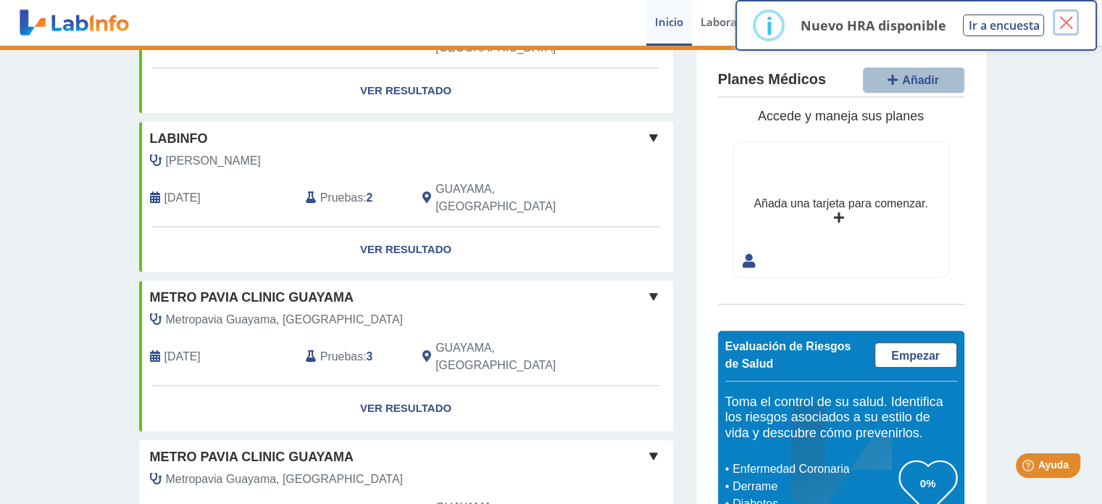
click at [1067, 23] on button "×" at bounding box center [1066, 22] width 26 height 26
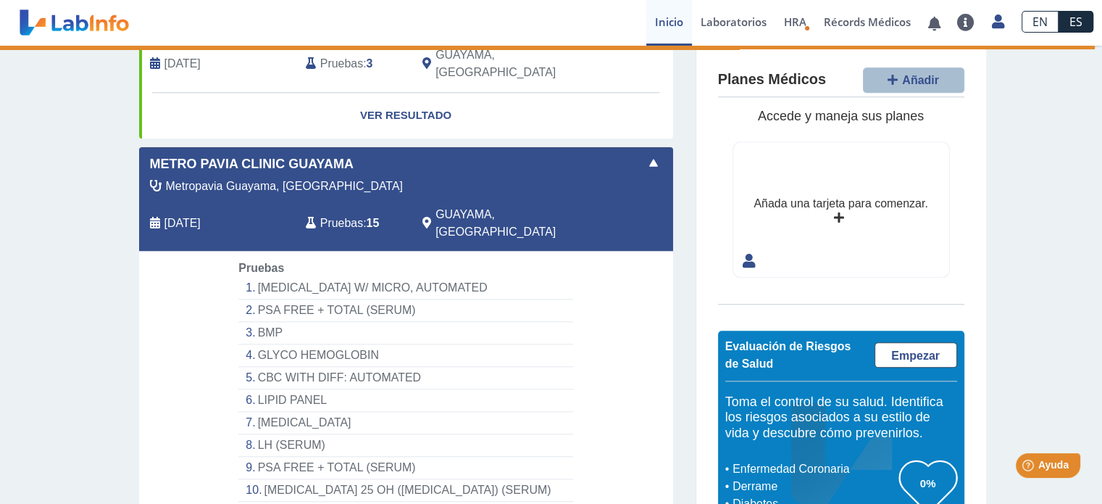
scroll to position [1513, 0]
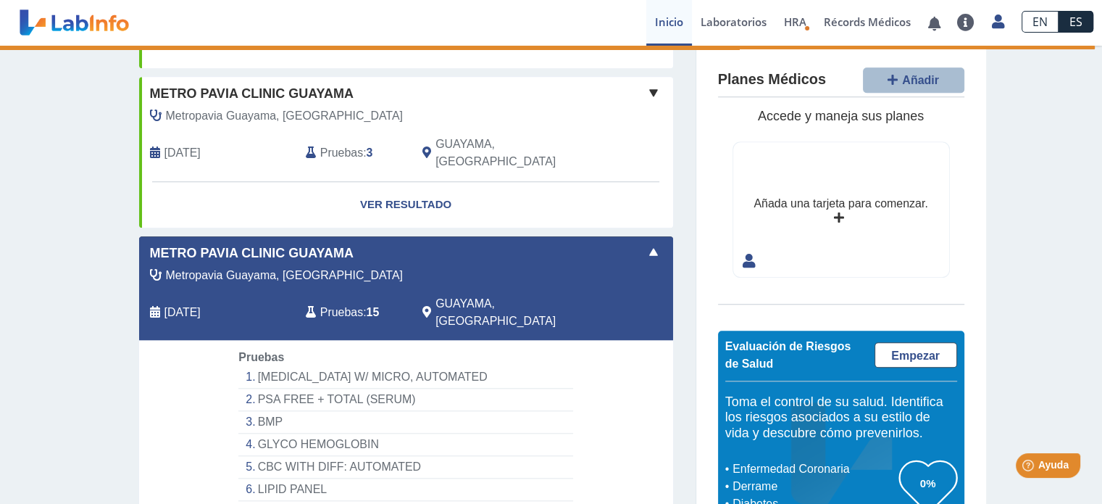
scroll to position [1223, 0]
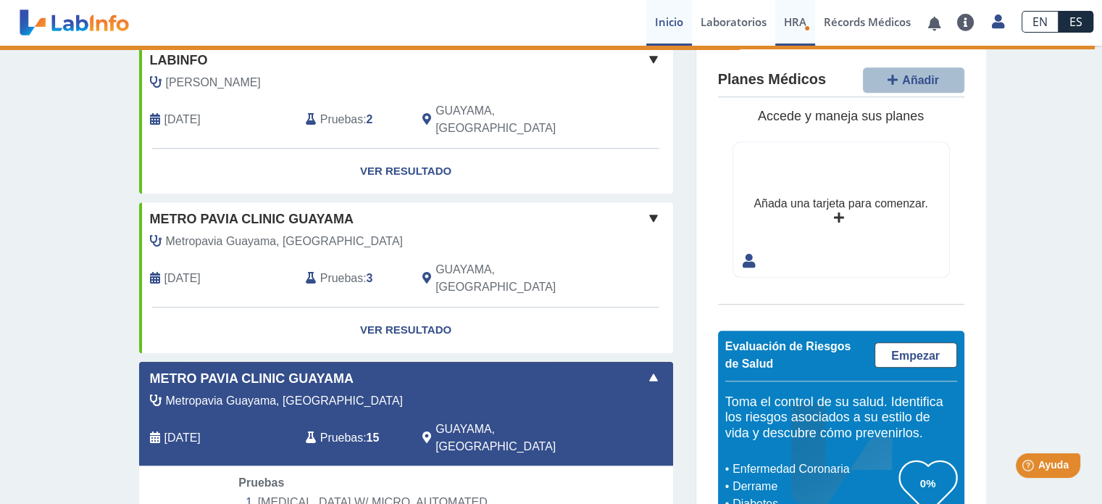
click at [792, 19] on span "HRA" at bounding box center [795, 21] width 22 height 14
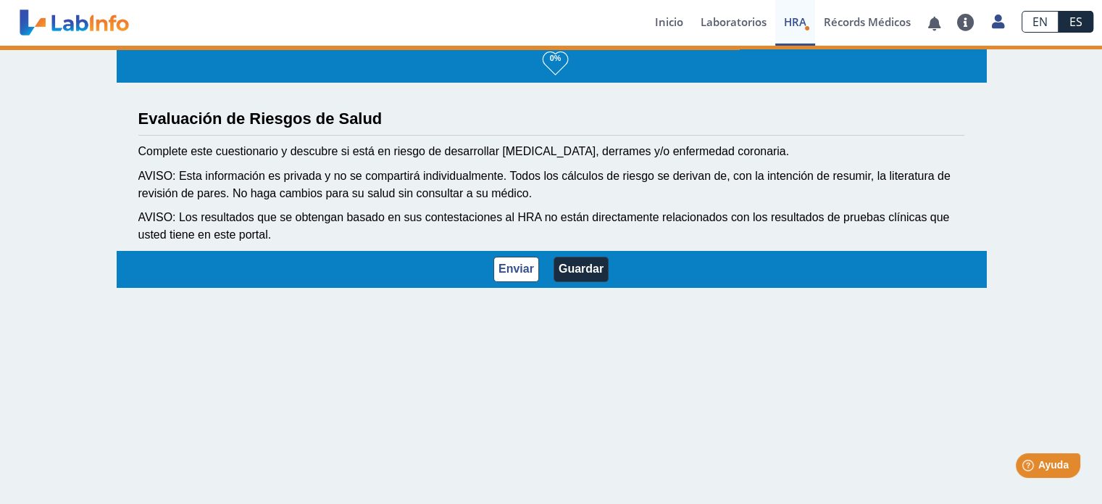
scroll to position [1, 0]
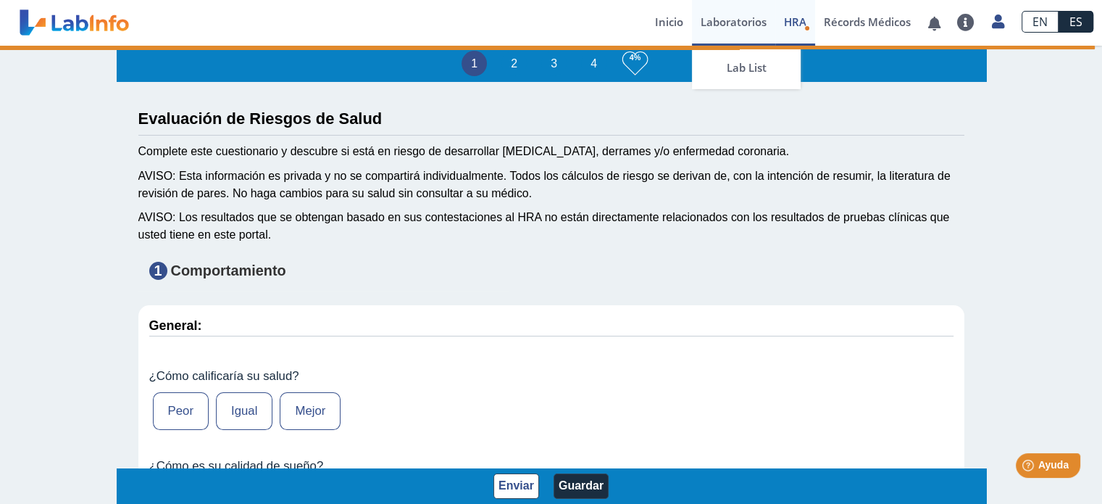
click at [691, 22] on div "Inicio Laboratorios Lab List HRA Evaluación de Riesgos de Salud Récords Médicos…" at bounding box center [874, 23] width 456 height 46
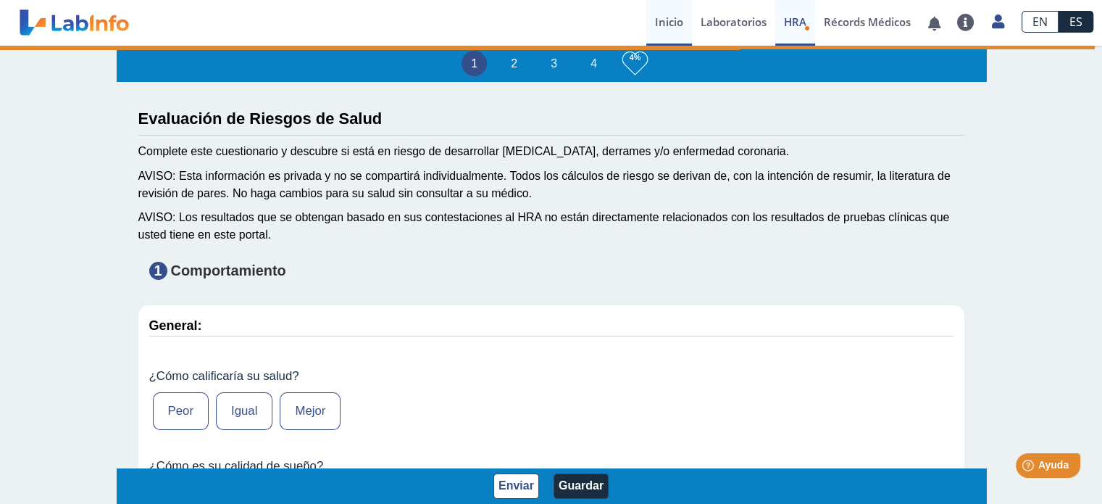
click at [653, 21] on link "Inicio" at bounding box center [669, 23] width 46 height 46
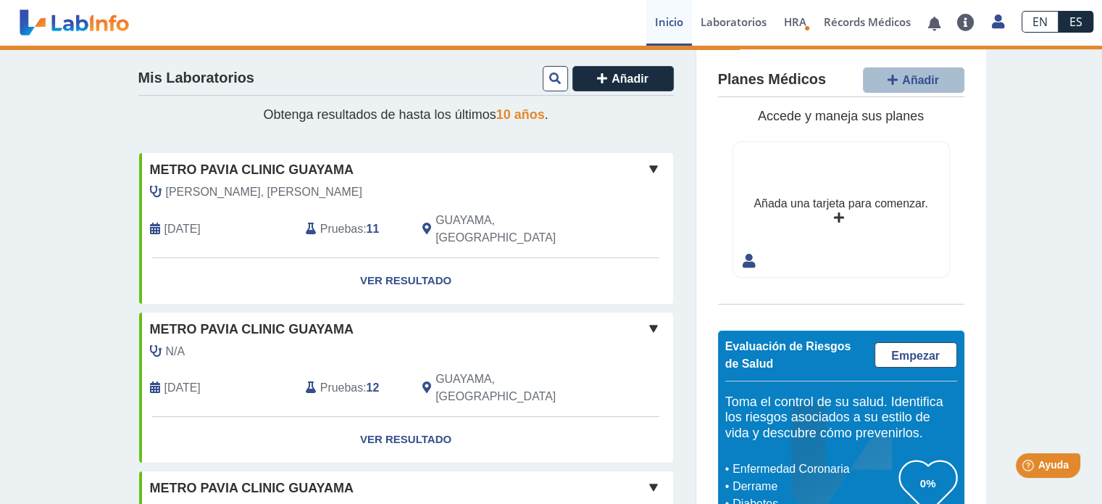
scroll to position [1146, 0]
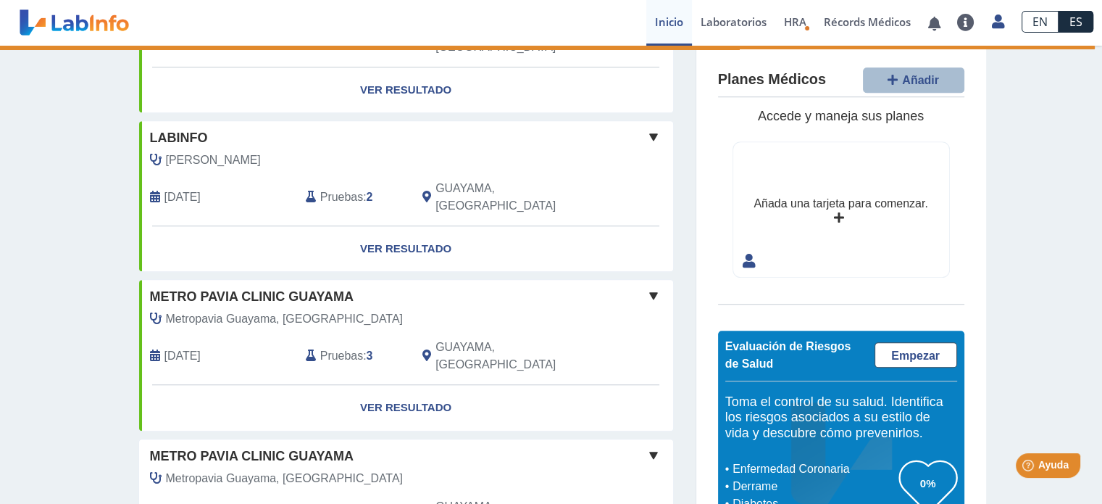
drag, startPoint x: 349, startPoint y: 283, endPoint x: 355, endPoint y: 314, distance: 31.0
click at [355, 470] on div "Metropavia Guayama, [GEOGRAPHIC_DATA]" at bounding box center [373, 478] width 468 height 17
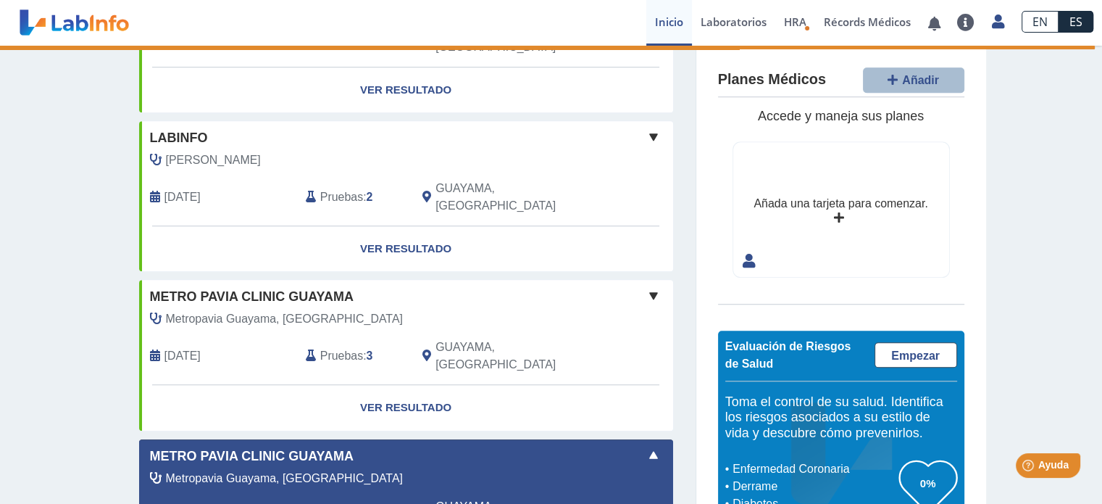
drag, startPoint x: 337, startPoint y: 404, endPoint x: 236, endPoint y: 392, distance: 101.5
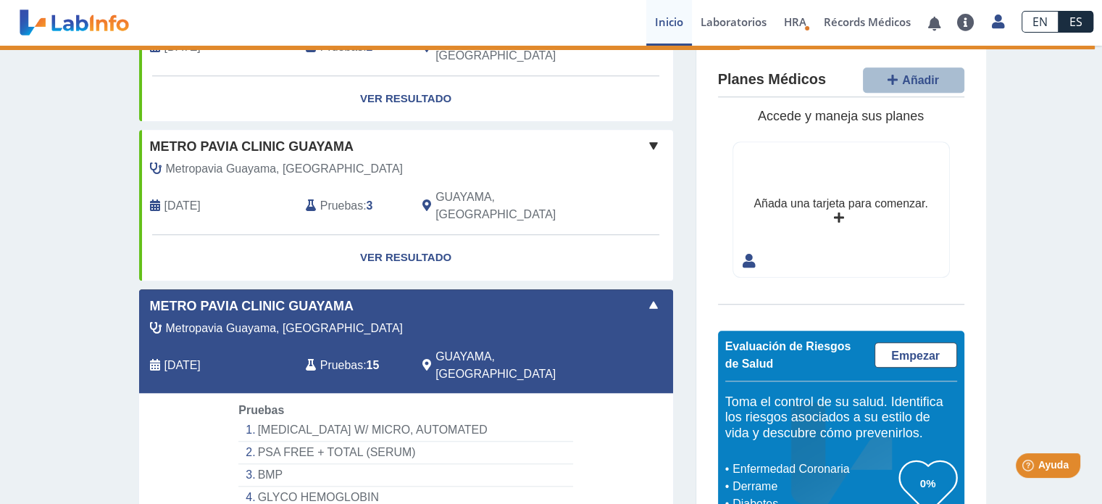
scroll to position [1078, 0]
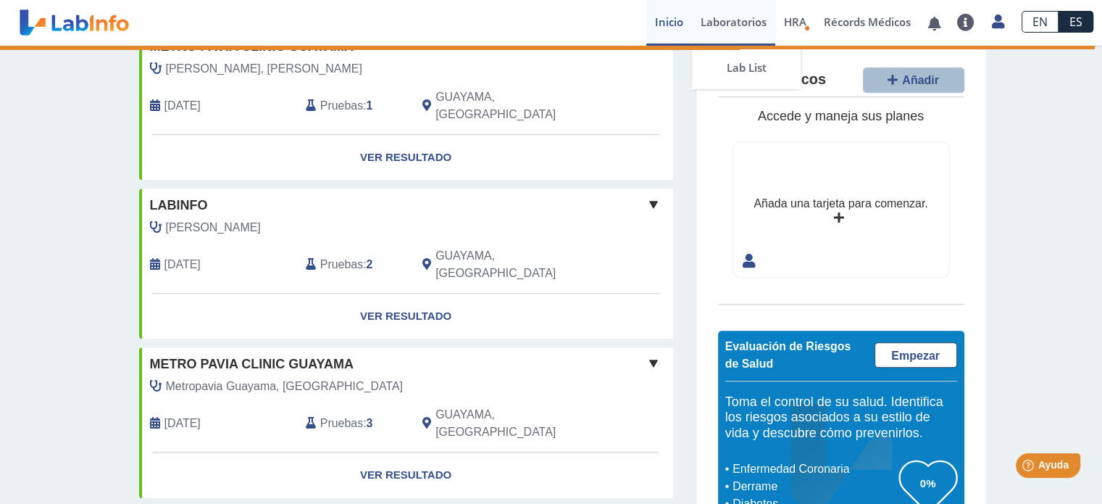
click at [746, 25] on link "Laboratorios" at bounding box center [733, 23] width 83 height 46
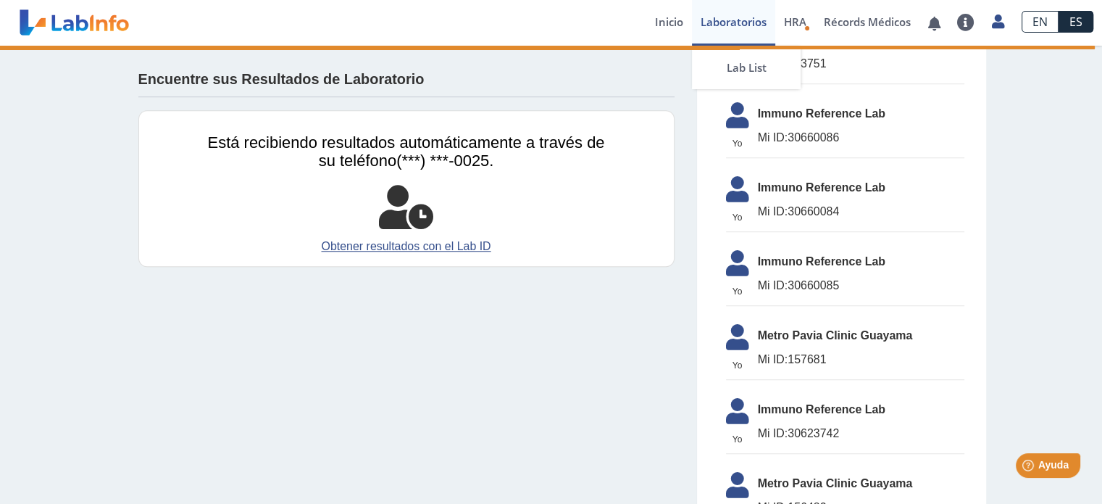
click at [749, 25] on link "Laboratorios" at bounding box center [733, 23] width 83 height 46
click at [790, 129] on span "Mi ID: 30660086" at bounding box center [861, 137] width 207 height 17
click at [786, 118] on span "Immuno Reference Lab" at bounding box center [861, 113] width 207 height 17
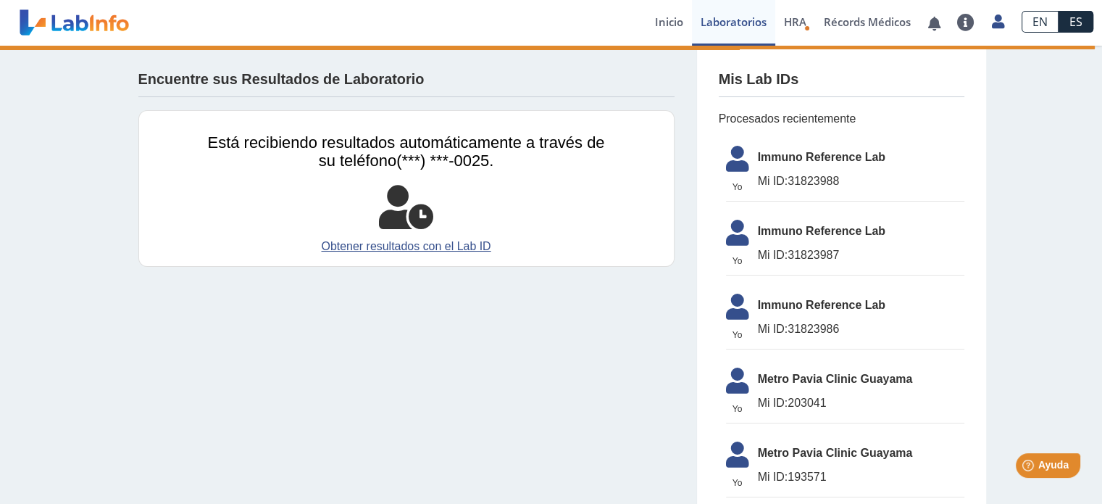
click at [805, 157] on span "Immuno Reference Lab" at bounding box center [861, 157] width 207 height 17
click at [806, 158] on span "Immuno Reference Lab" at bounding box center [861, 157] width 207 height 17
click at [719, 162] on icon at bounding box center [737, 163] width 41 height 35
click at [725, 159] on icon at bounding box center [737, 163] width 41 height 35
click at [730, 159] on icon at bounding box center [737, 163] width 41 height 35
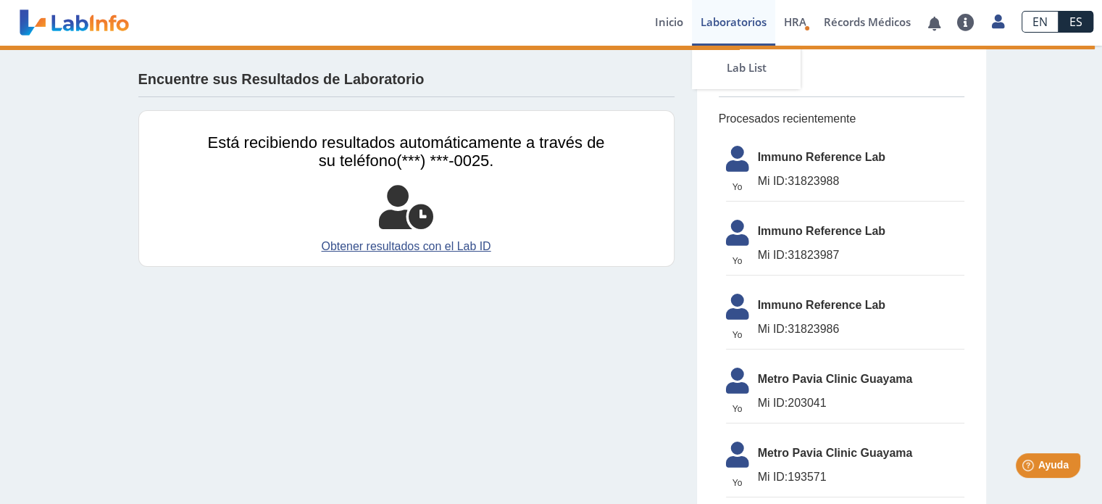
click at [725, 17] on link "Laboratorios" at bounding box center [733, 23] width 83 height 46
click at [930, 20] on link at bounding box center [935, 23] width 30 height 11
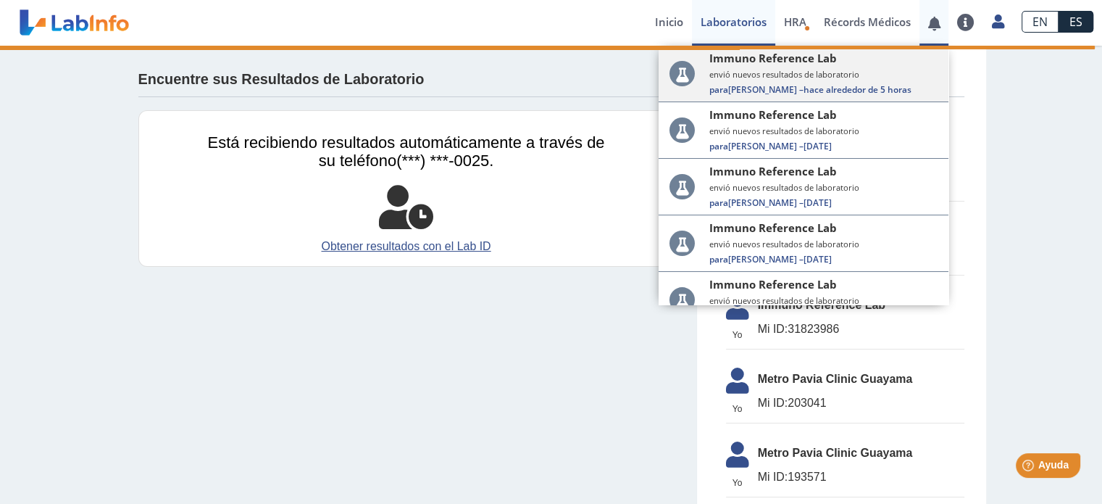
click at [730, 82] on div "Immuno Reference Lab envió nuevos resultados de laboratorio Para [PERSON_NAME] …" at bounding box center [823, 73] width 228 height 45
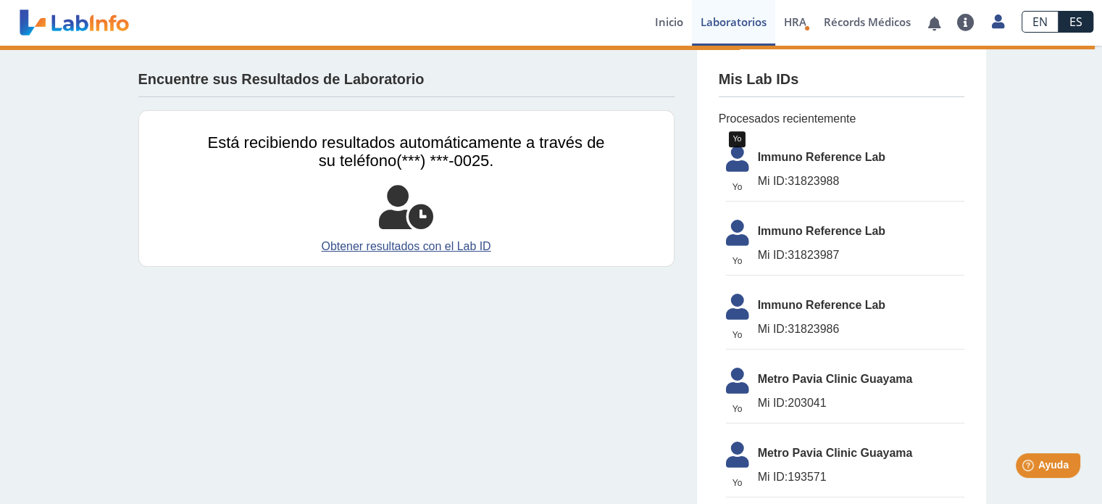
click at [747, 162] on icon at bounding box center [737, 163] width 41 height 35
click at [386, 196] on icon at bounding box center [406, 207] width 54 height 43
click at [399, 255] on div "Está recibiendo resultados automáticamente a través de su teléfono (***) ***-00…" at bounding box center [406, 188] width 536 height 157
click at [398, 254] on div "Está recibiendo resultados automáticamente a través de su teléfono (***) ***-00…" at bounding box center [406, 188] width 536 height 157
click at [403, 243] on link "Obtener resultados con el Lab ID" at bounding box center [406, 246] width 397 height 17
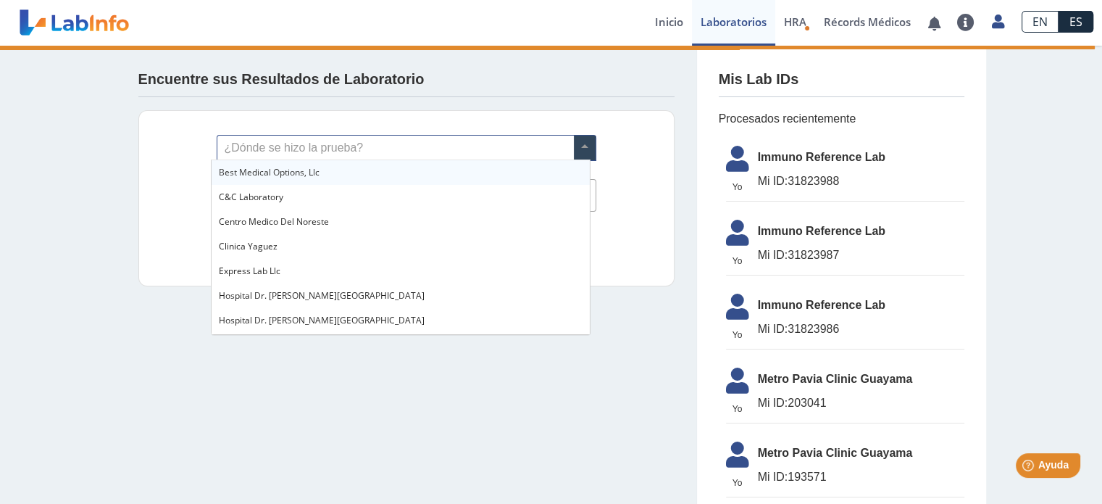
click at [575, 144] on span at bounding box center [585, 148] width 22 height 25
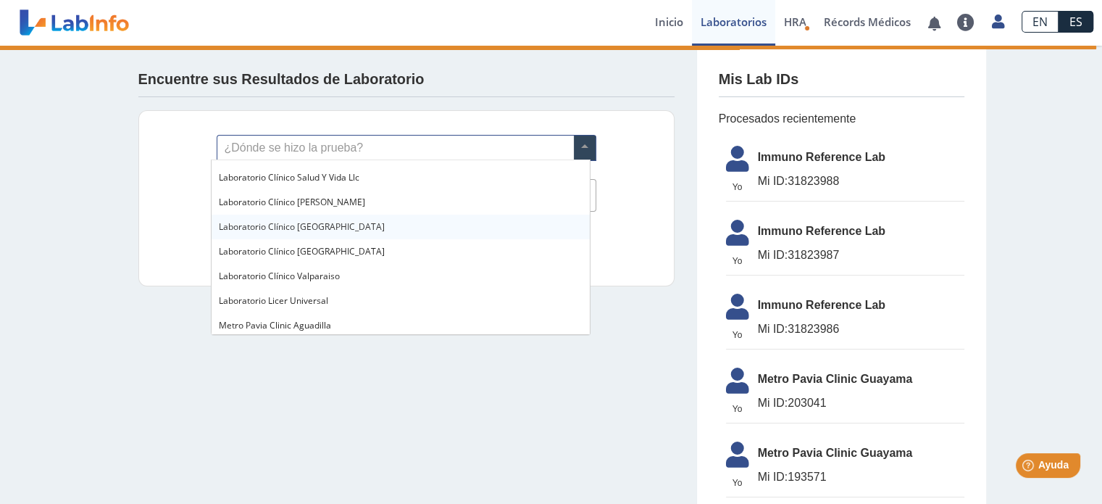
scroll to position [982, 0]
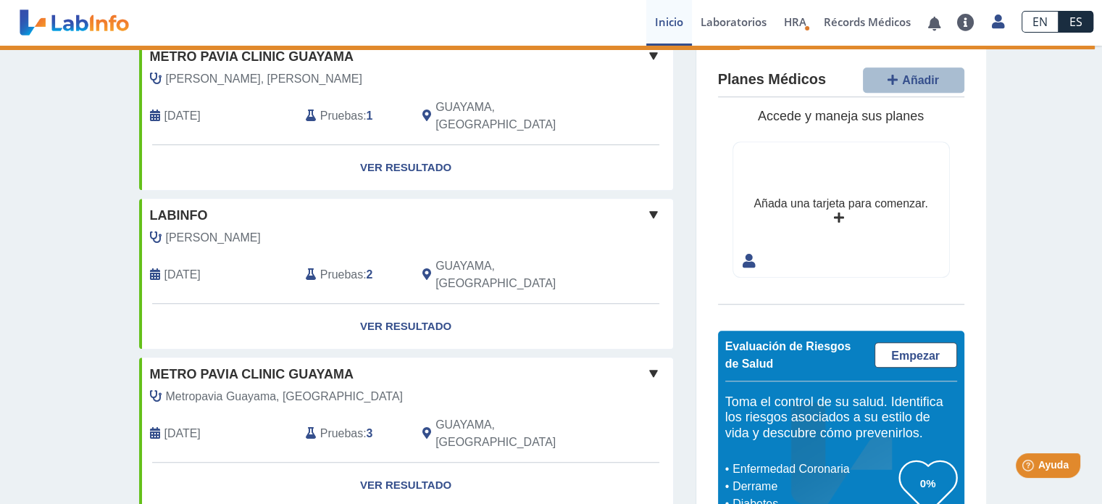
scroll to position [1145, 0]
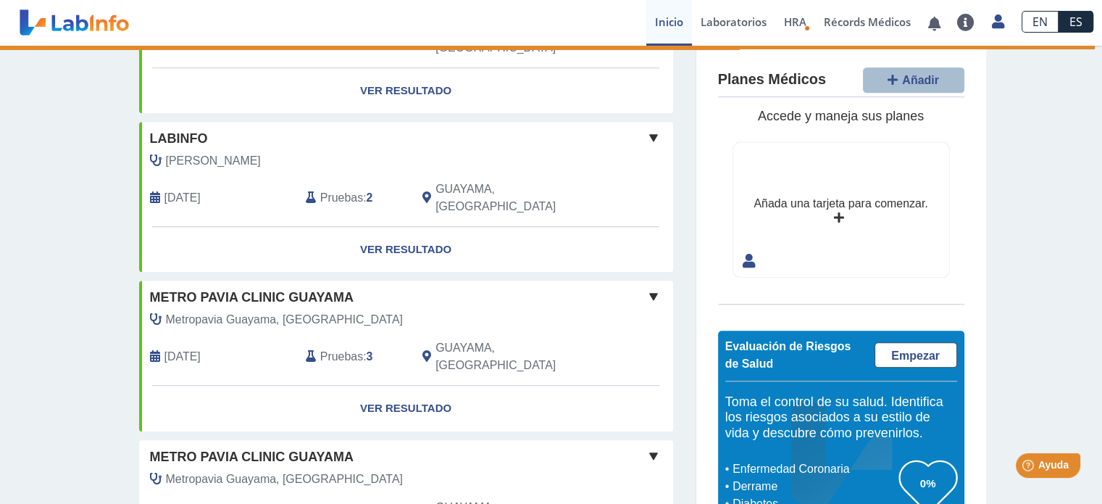
click at [651, 447] on span at bounding box center [653, 455] width 17 height 17
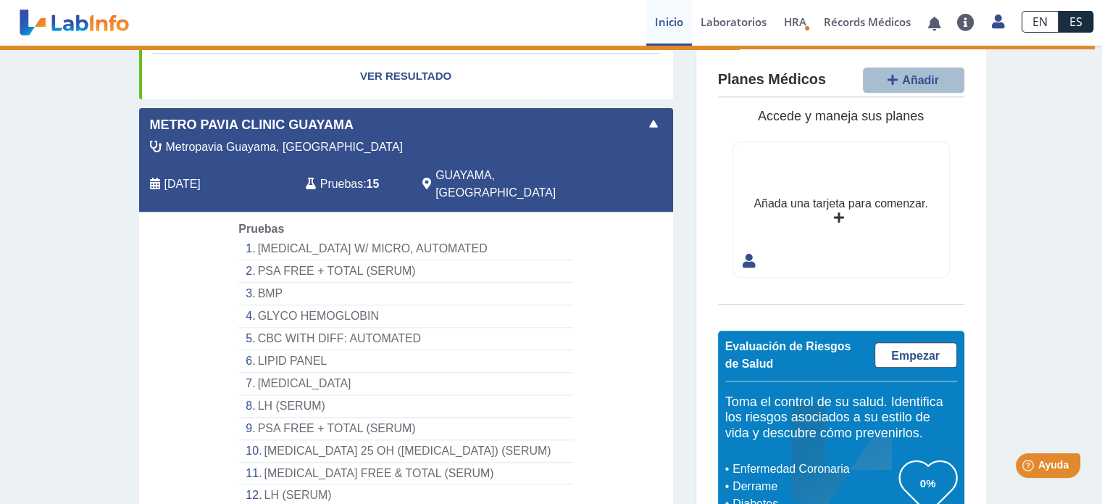
scroll to position [1513, 0]
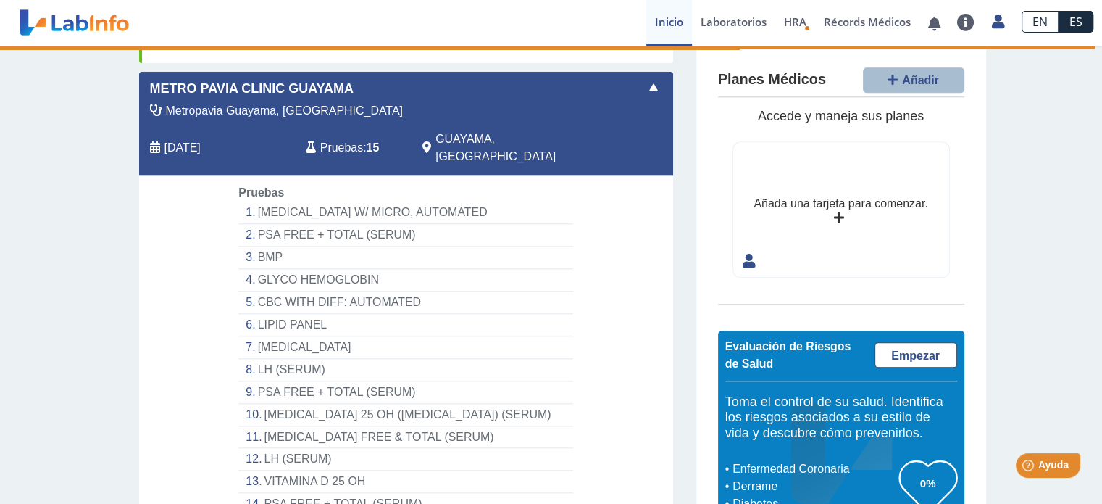
drag, startPoint x: 432, startPoint y: 388, endPoint x: 417, endPoint y: 390, distance: 15.3
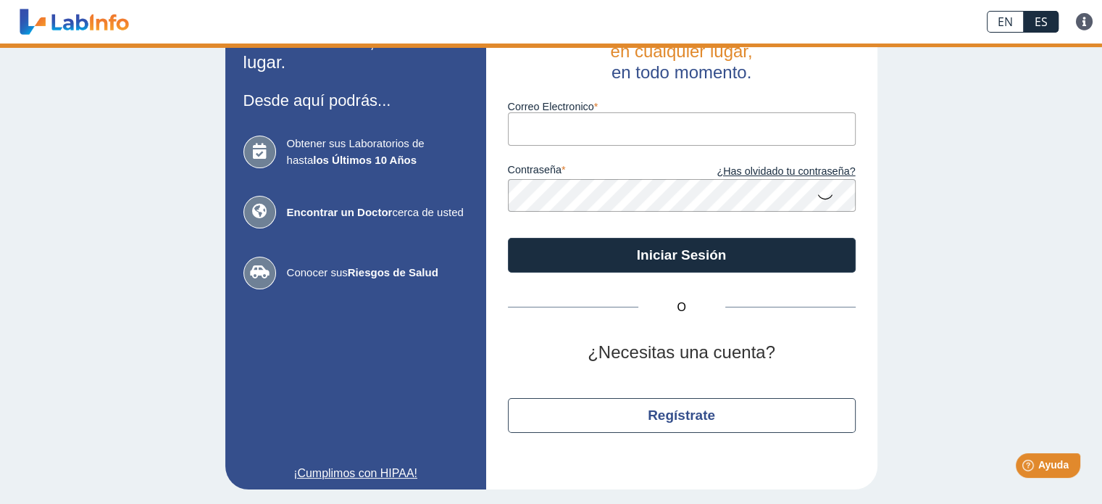
scroll to position [59, 0]
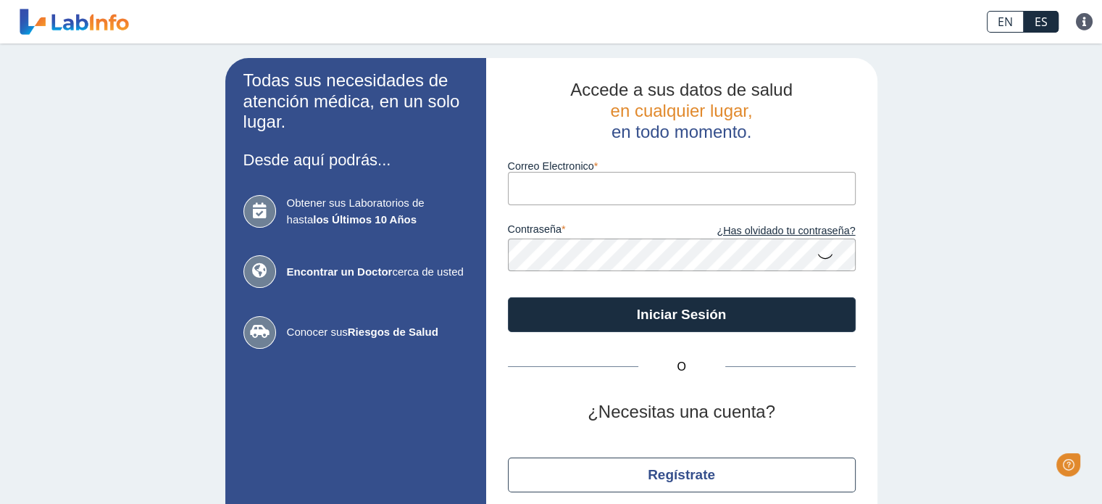
click at [558, 199] on input "Correo Electronico" at bounding box center [682, 188] width 348 height 33
click at [823, 252] on icon at bounding box center [825, 255] width 17 height 28
click at [508, 297] on button "Iniciar Sesión" at bounding box center [682, 314] width 348 height 35
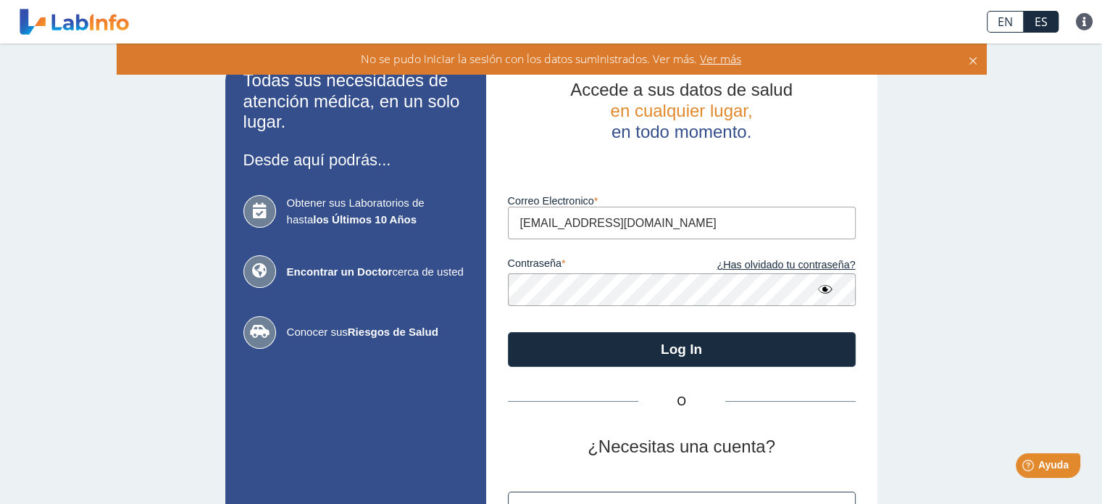
click at [558, 226] on input "juan.devrie@gmail.com" at bounding box center [682, 223] width 348 height 33
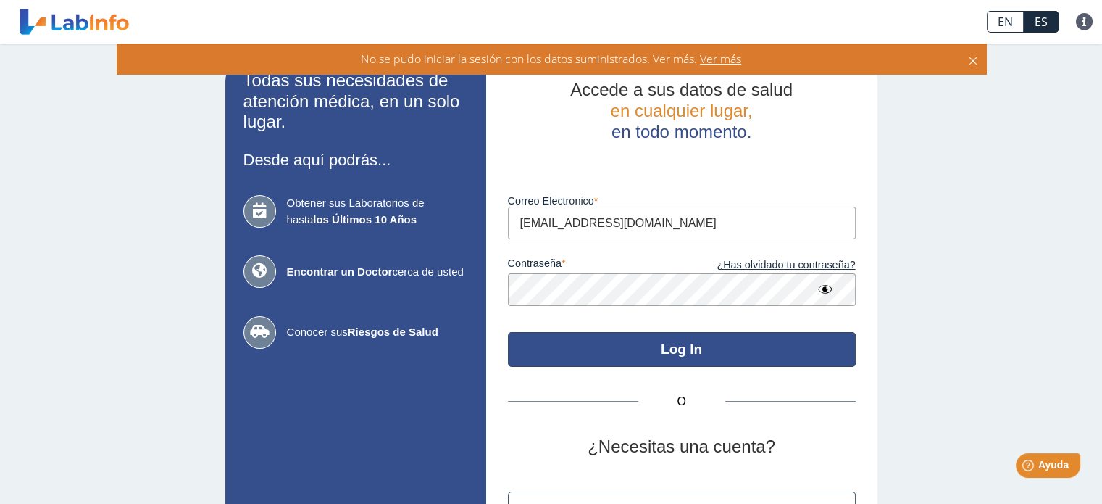
type input "[EMAIL_ADDRESS][DOMAIN_NAME]"
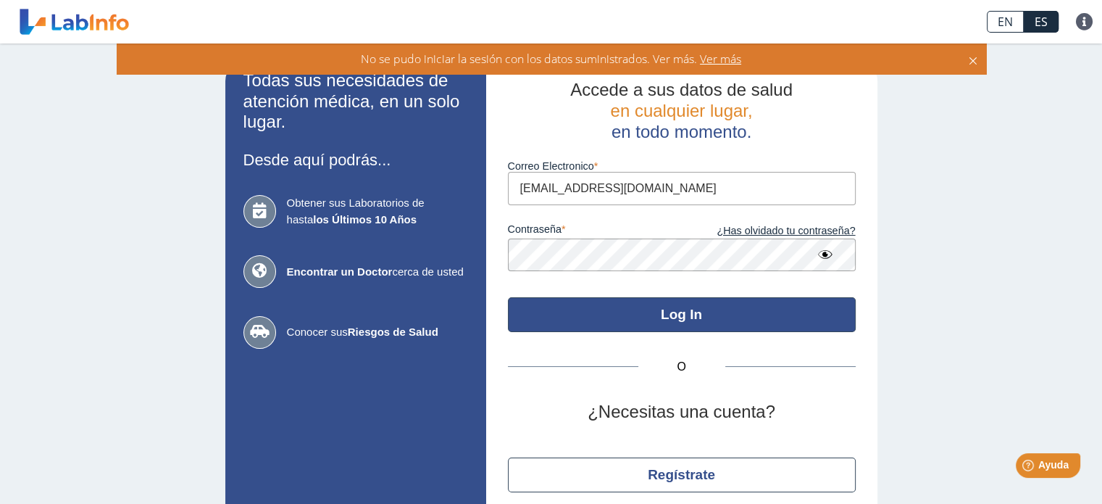
click at [670, 359] on div "Accede a sus datos de salud en cualquier lugar, en todo momento. Correo Electro…" at bounding box center [681, 303] width 391 height 491
click at [670, 322] on button "Log In" at bounding box center [682, 314] width 348 height 35
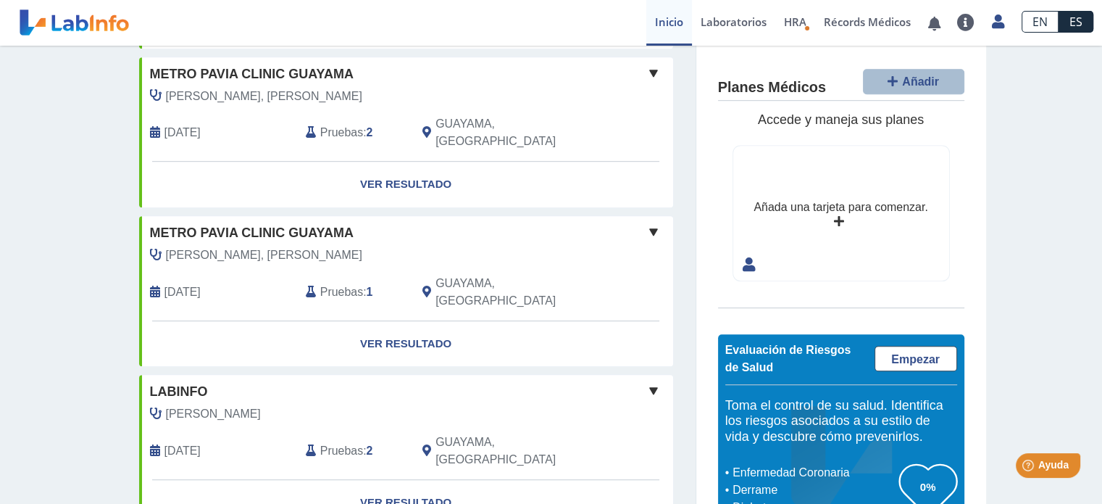
scroll to position [1149, 0]
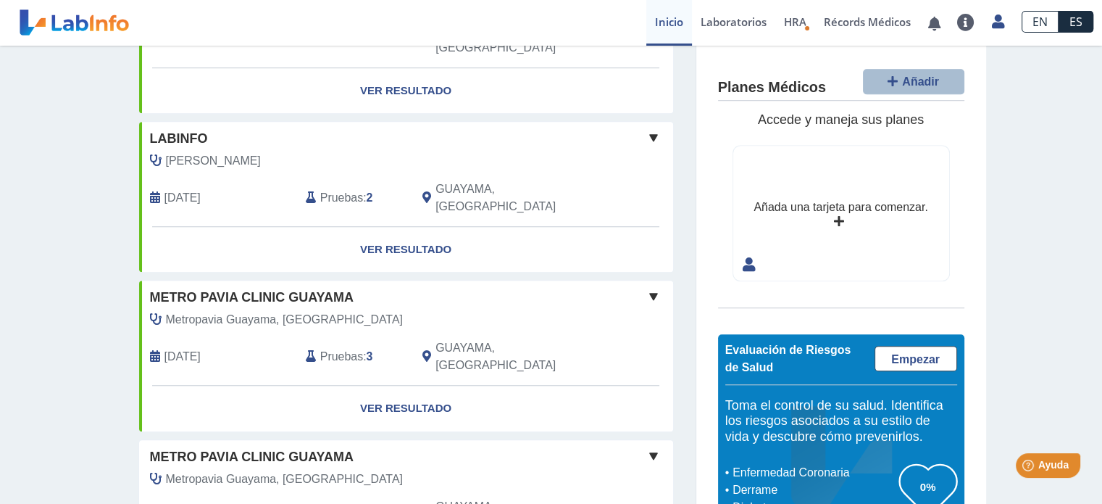
click at [309, 470] on div "Metropavia Guayama, Laboratori Sep 4, 2025 Pruebas : 15 GUAYAMA, PR" at bounding box center [373, 507] width 490 height 74
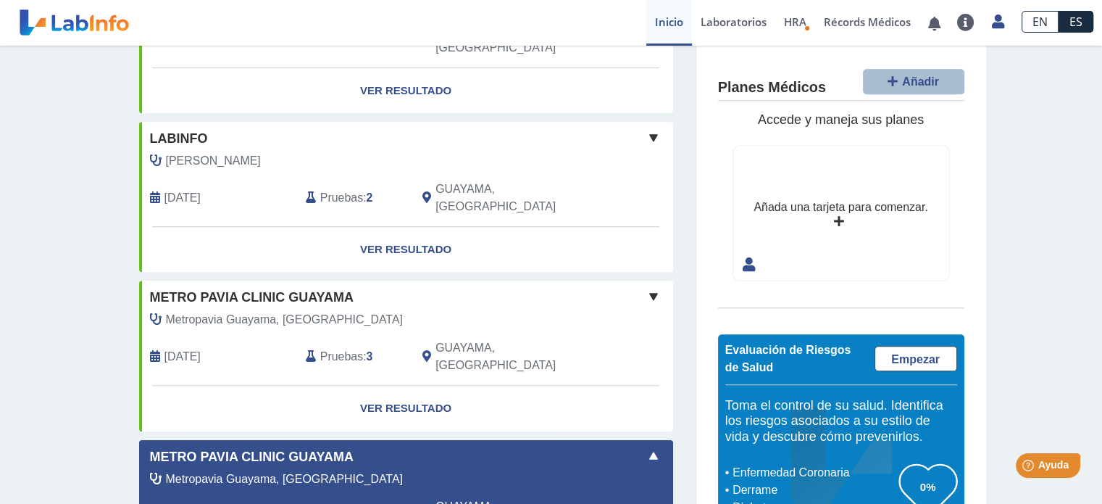
click at [335, 470] on div "Metropavia Guayama, [GEOGRAPHIC_DATA]" at bounding box center [373, 478] width 468 height 17
click at [386, 288] on div "Metro Pavia Clinic Guayama" at bounding box center [406, 298] width 534 height 20
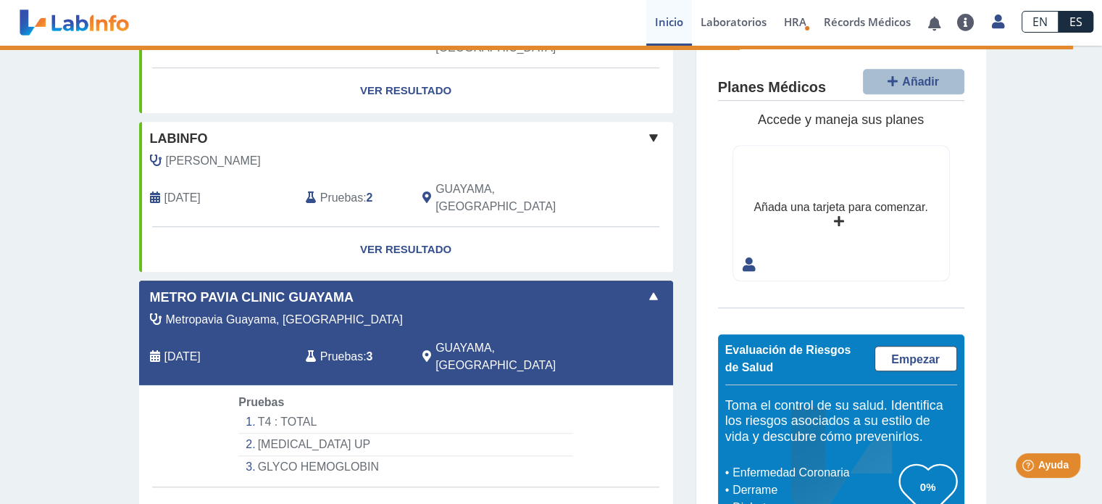
click at [646, 288] on span at bounding box center [653, 296] width 17 height 17
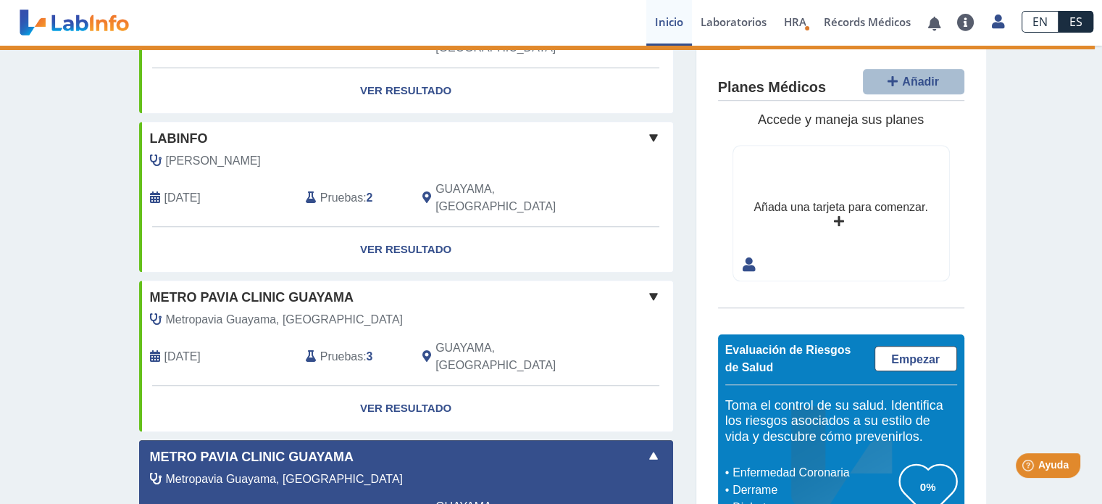
click at [655, 447] on span at bounding box center [653, 455] width 17 height 17
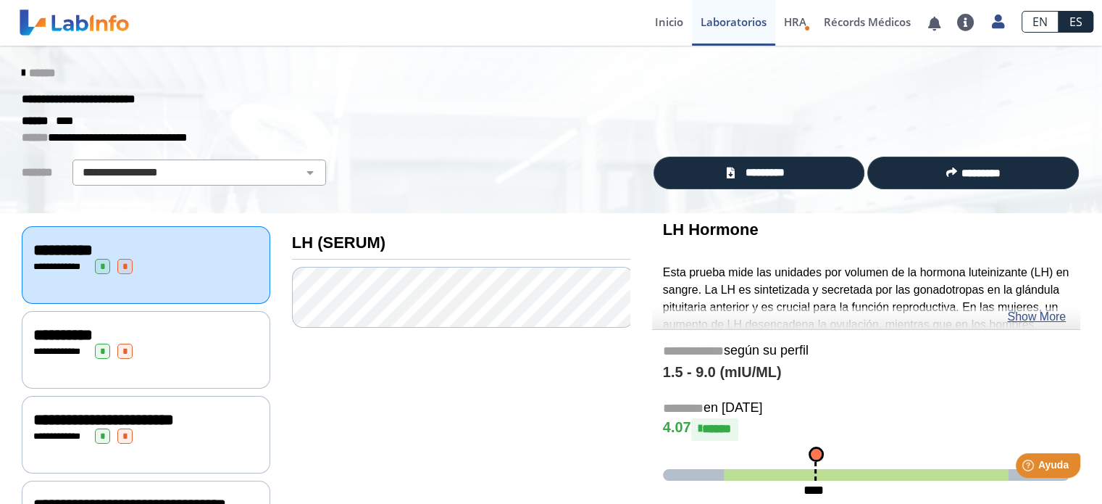
click at [22, 72] on icon at bounding box center [23, 73] width 3 height 12
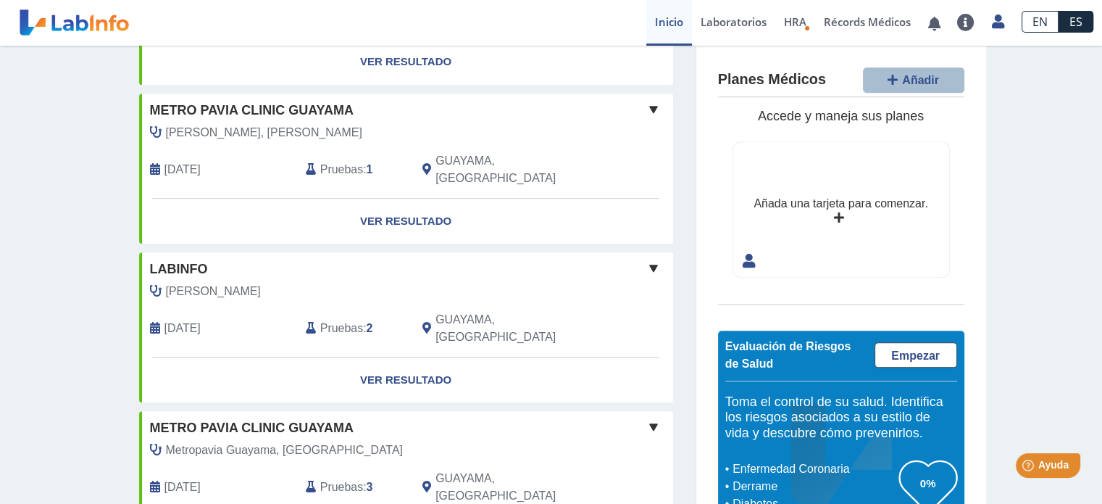
scroll to position [1145, 0]
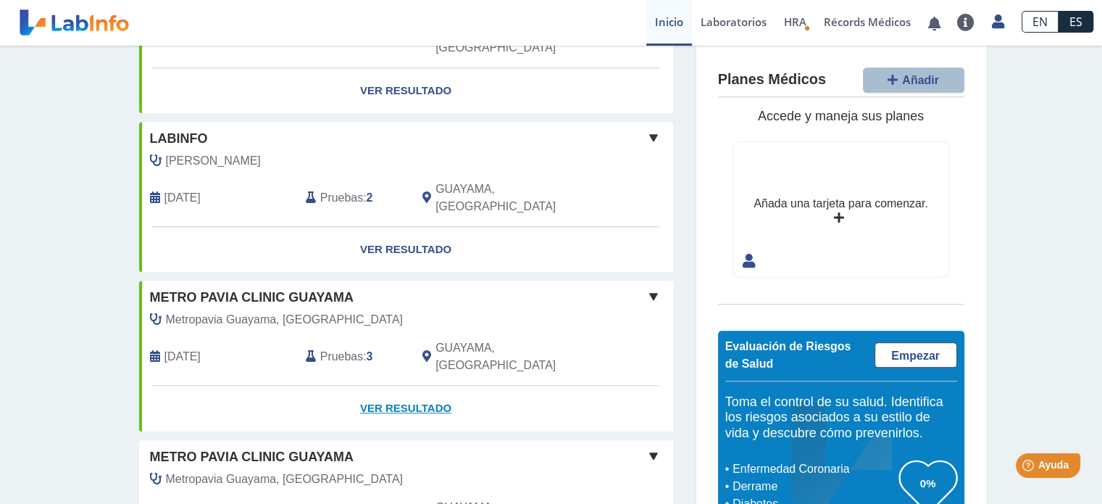
click at [399, 386] on link "Ver Resultado" at bounding box center [406, 409] width 534 height 46
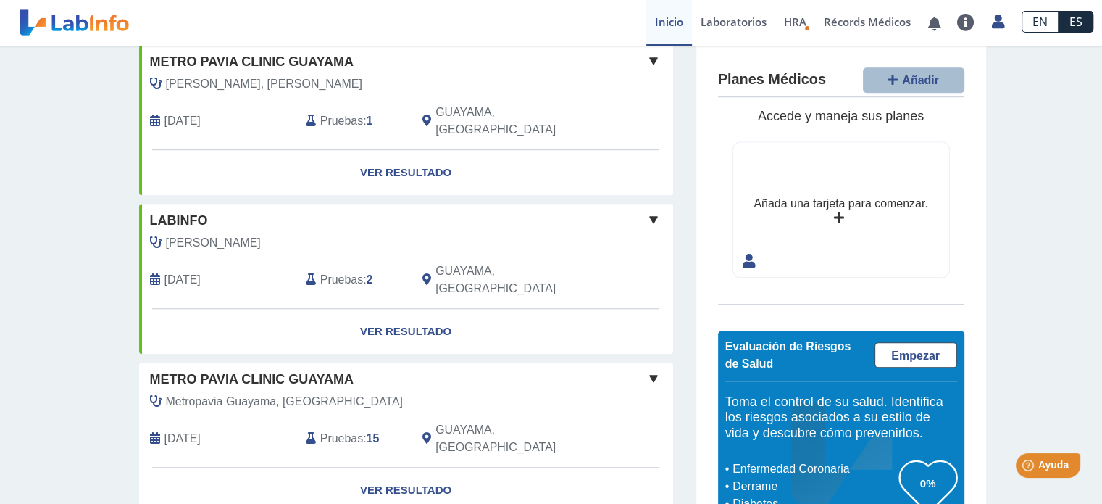
scroll to position [1145, 0]
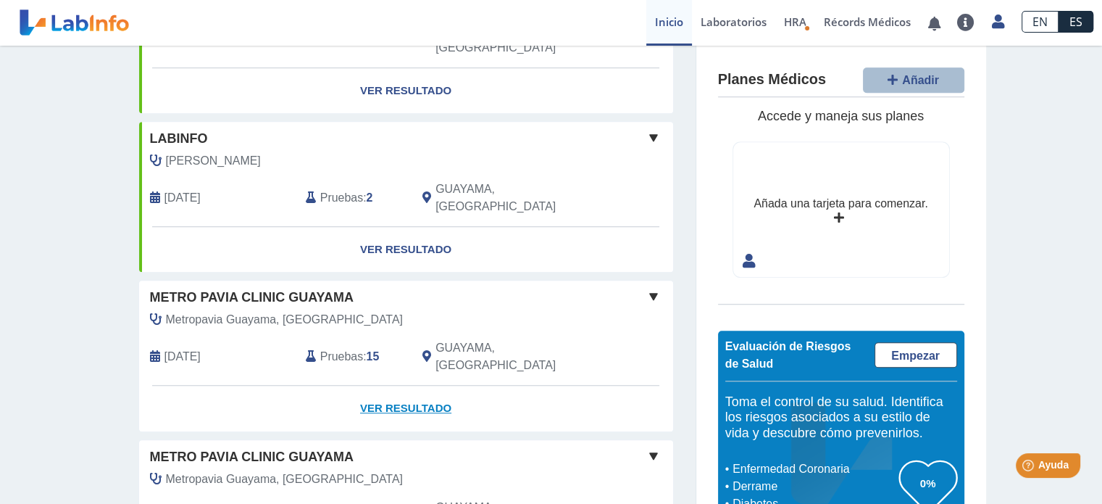
click at [423, 386] on link "Ver Resultado" at bounding box center [406, 409] width 534 height 46
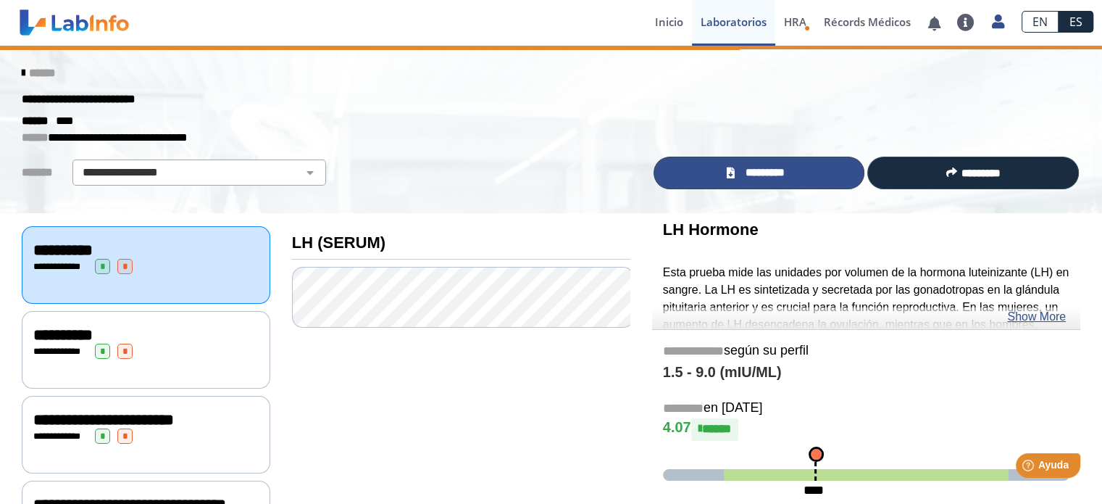
click at [780, 170] on span "*********" at bounding box center [764, 172] width 53 height 17
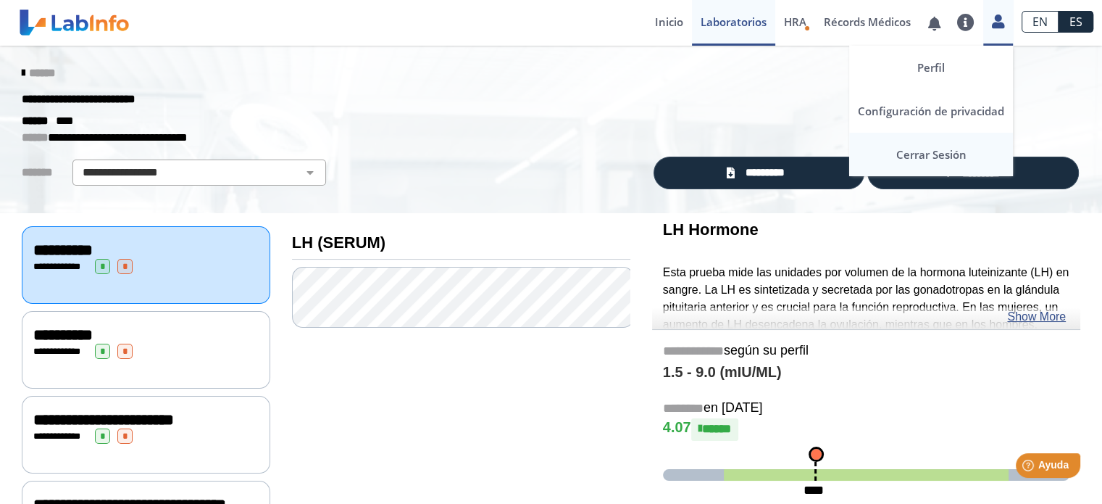
click at [945, 160] on link "Cerrar Sesión" at bounding box center [931, 154] width 164 height 43
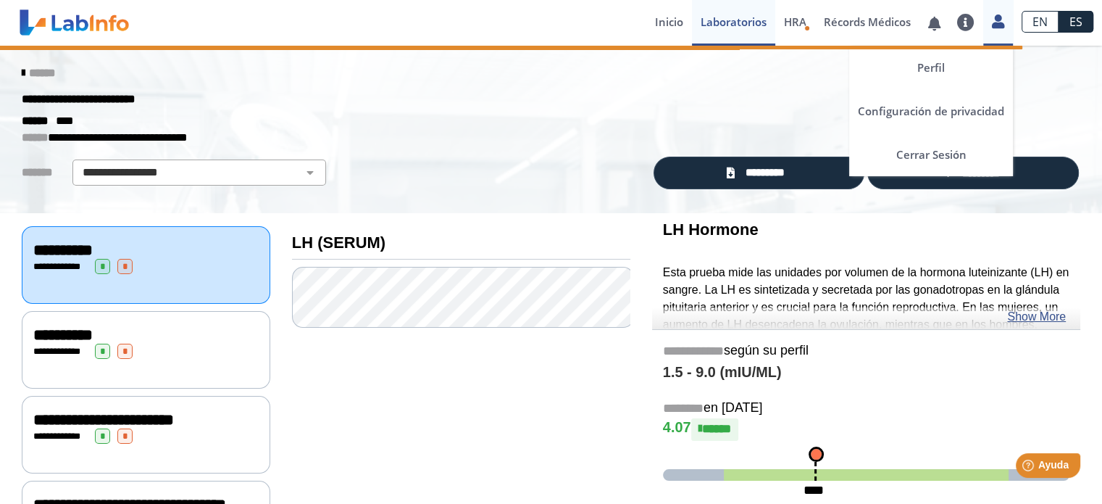
click at [993, 24] on icon at bounding box center [998, 21] width 12 height 11
click at [933, 151] on link "Cerrar Sesión" at bounding box center [931, 154] width 164 height 43
click at [931, 153] on link "Cerrar Sesión" at bounding box center [931, 154] width 164 height 43
click at [927, 153] on link "Cerrar Sesión" at bounding box center [931, 154] width 164 height 43
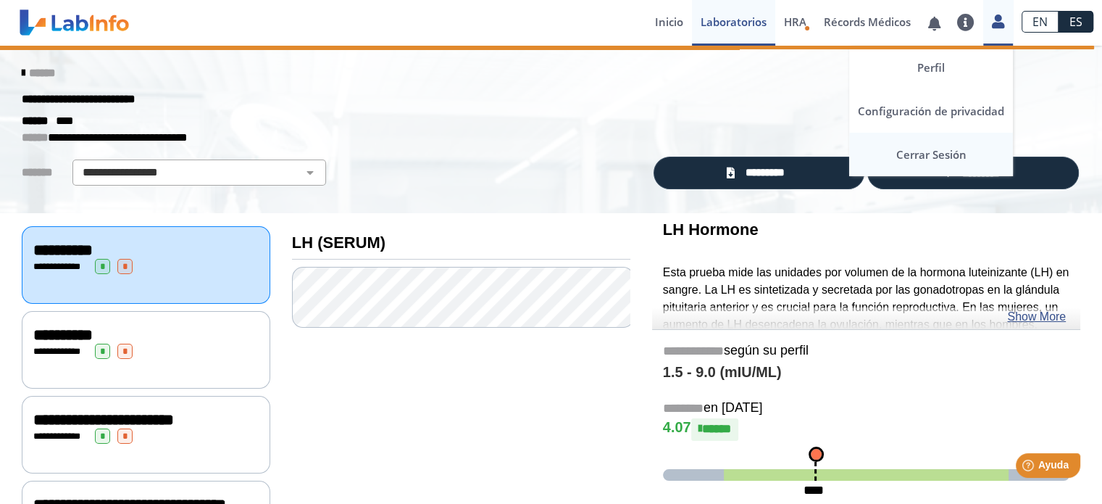
click at [927, 153] on link "Cerrar Sesión" at bounding box center [931, 154] width 164 height 43
click at [925, 150] on link "Cerrar Sesión" at bounding box center [931, 154] width 164 height 43
